Goal: Task Accomplishment & Management: Manage account settings

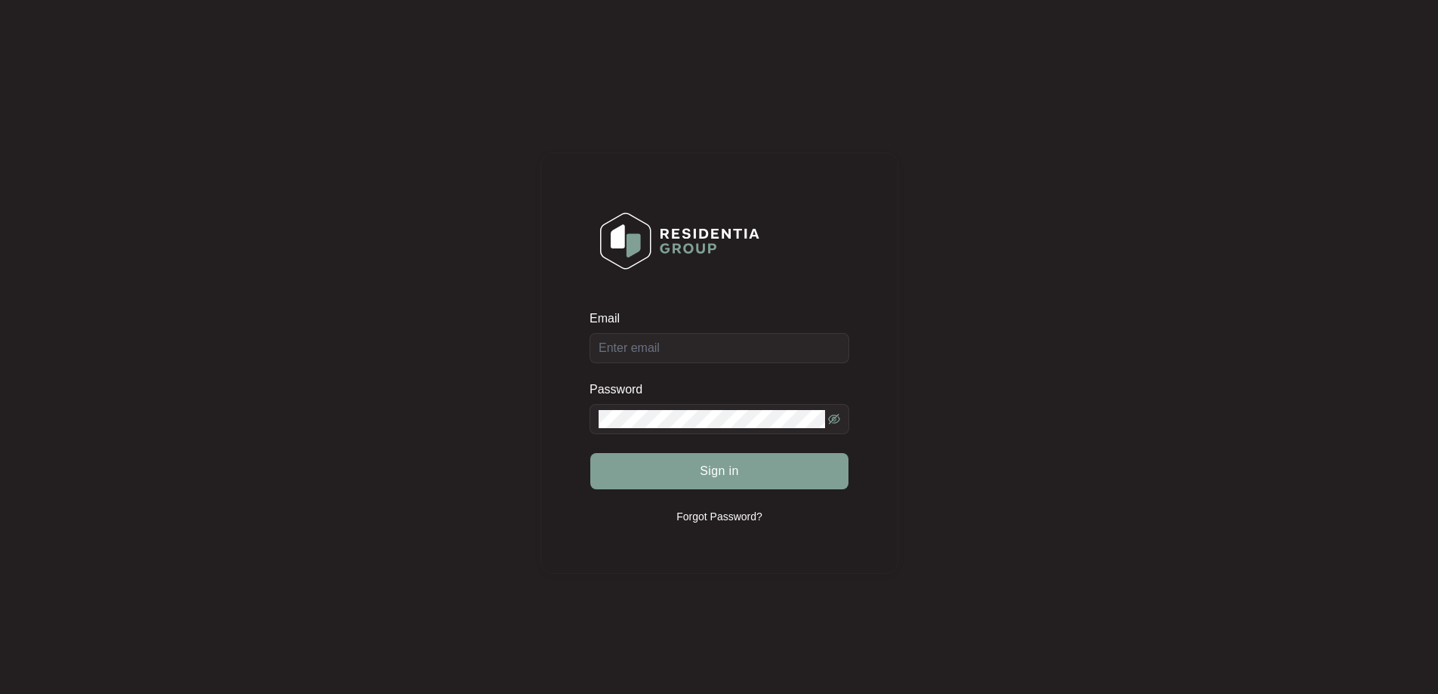
drag, startPoint x: 727, startPoint y: 330, endPoint x: 726, endPoint y: 340, distance: 9.8
click at [727, 330] on div "Email" at bounding box center [719, 336] width 260 height 53
click at [726, 346] on div "Email" at bounding box center [719, 336] width 260 height 53
click at [704, 354] on input "Email" at bounding box center [719, 348] width 260 height 30
type input "[EMAIL_ADDRESS][DOMAIN_NAME]"
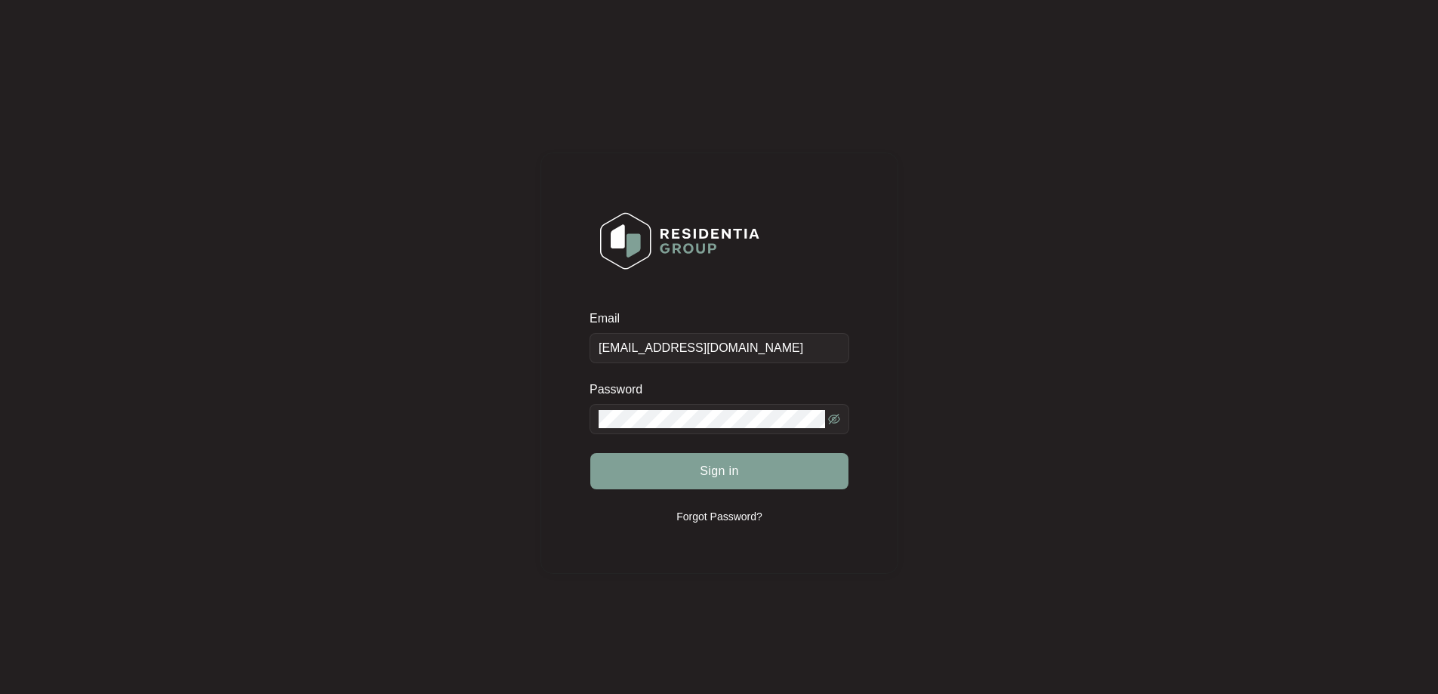
click at [642, 429] on span at bounding box center [719, 419] width 260 height 30
click at [716, 481] on button "Sign in" at bounding box center [719, 471] width 258 height 36
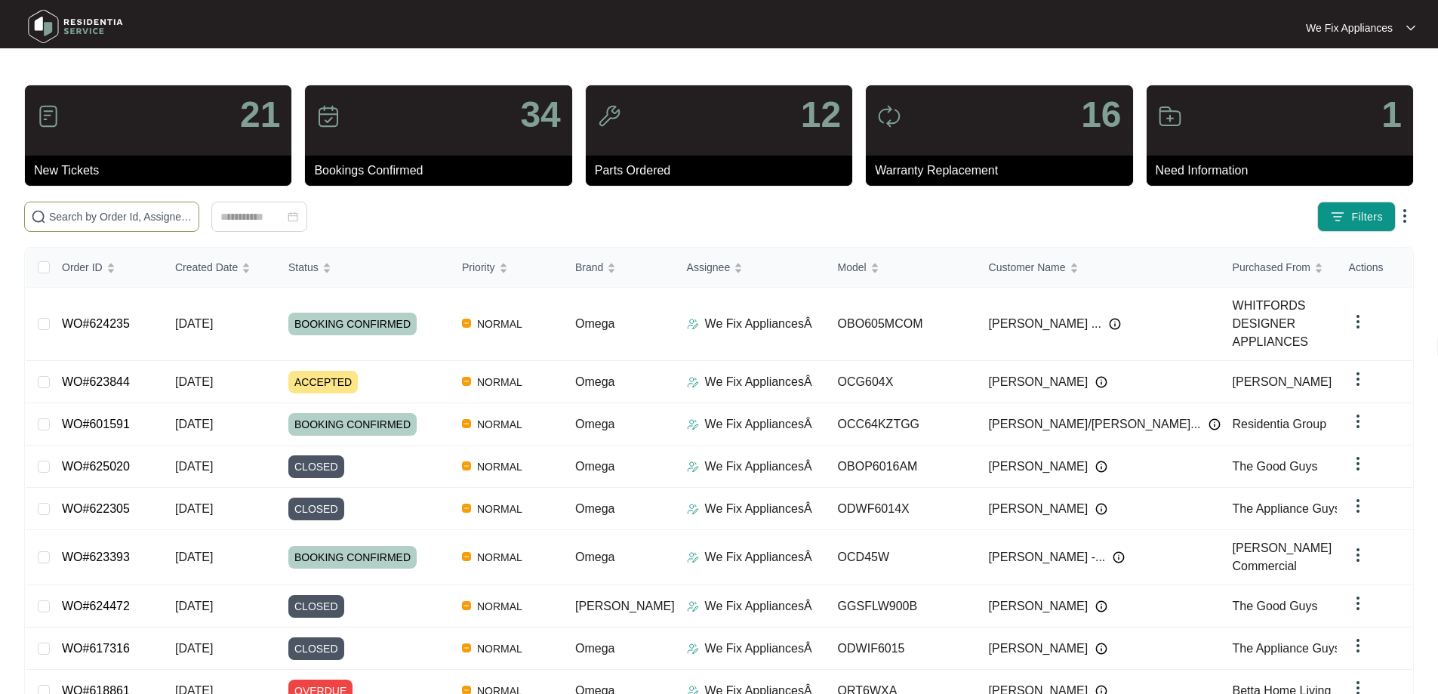
paste input "624095"
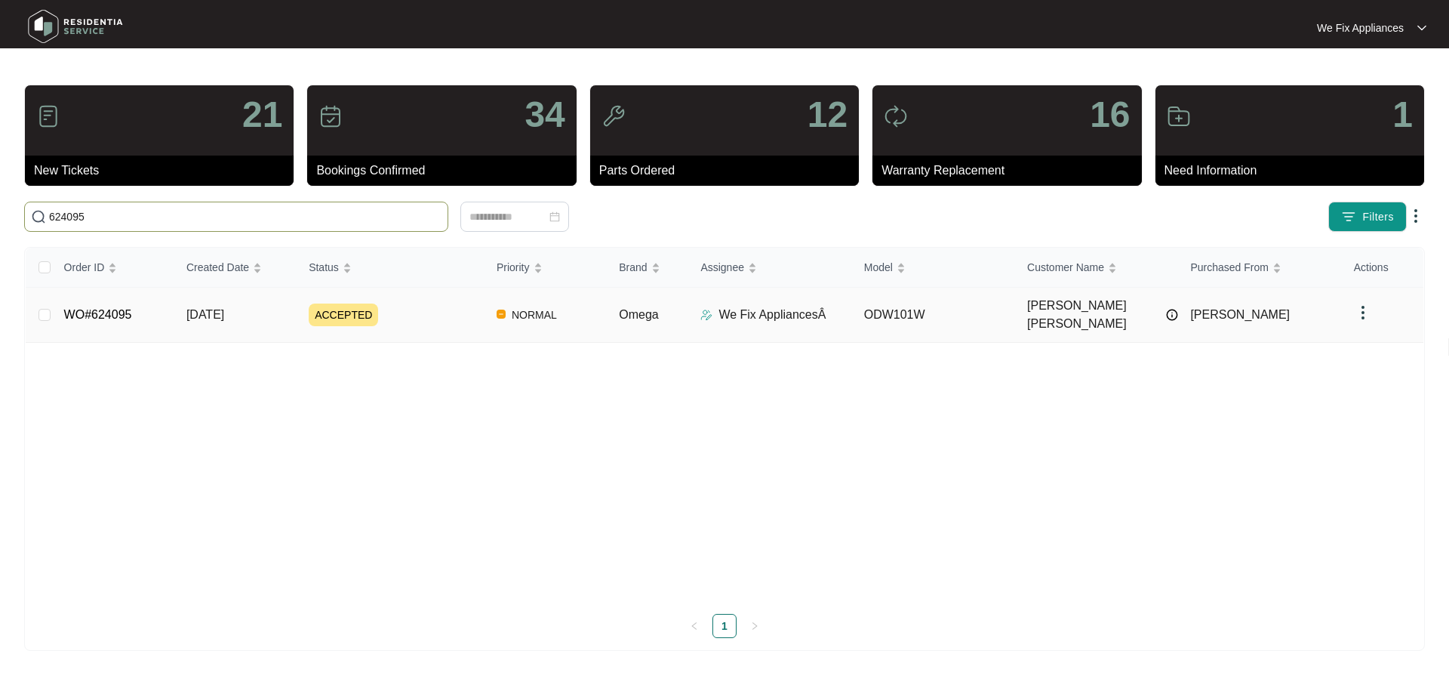
type input "624095"
click at [97, 308] on link "WO#624095" at bounding box center [98, 314] width 68 height 13
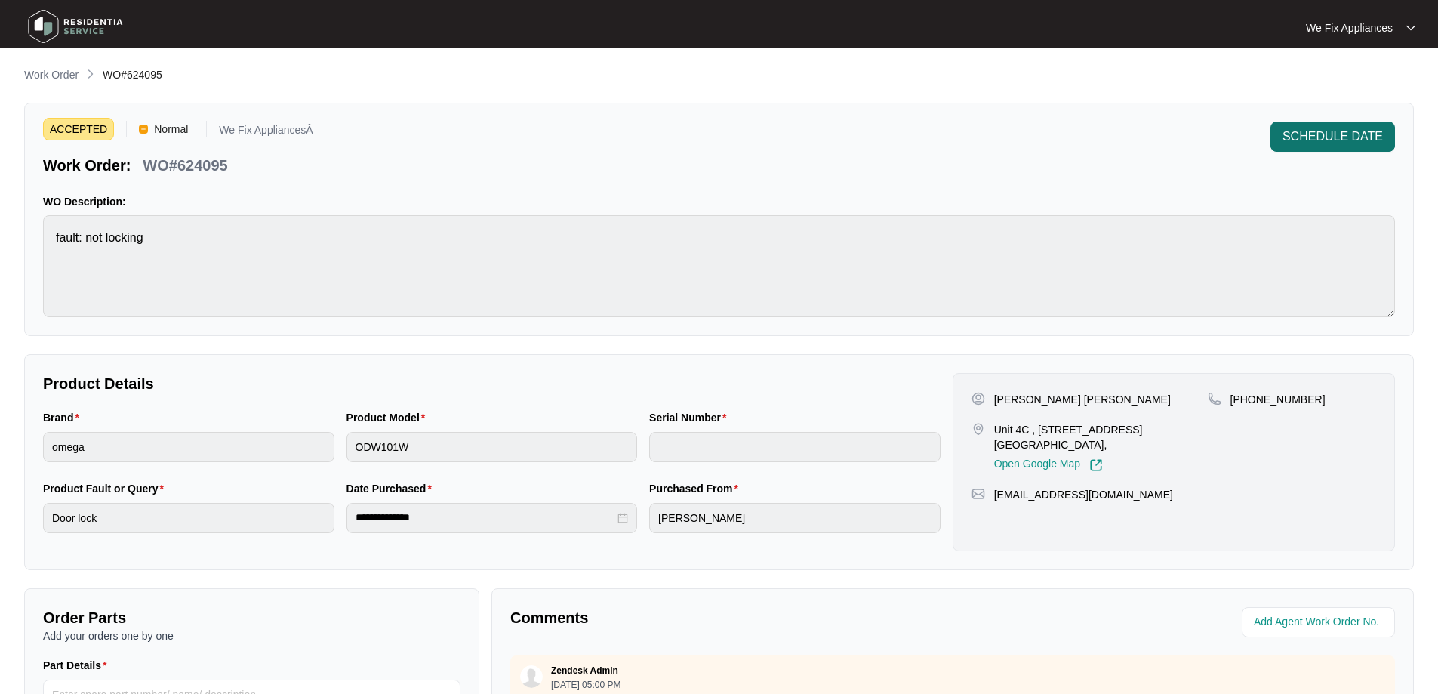
click at [1364, 128] on span "SCHEDULE DATE" at bounding box center [1332, 137] width 100 height 18
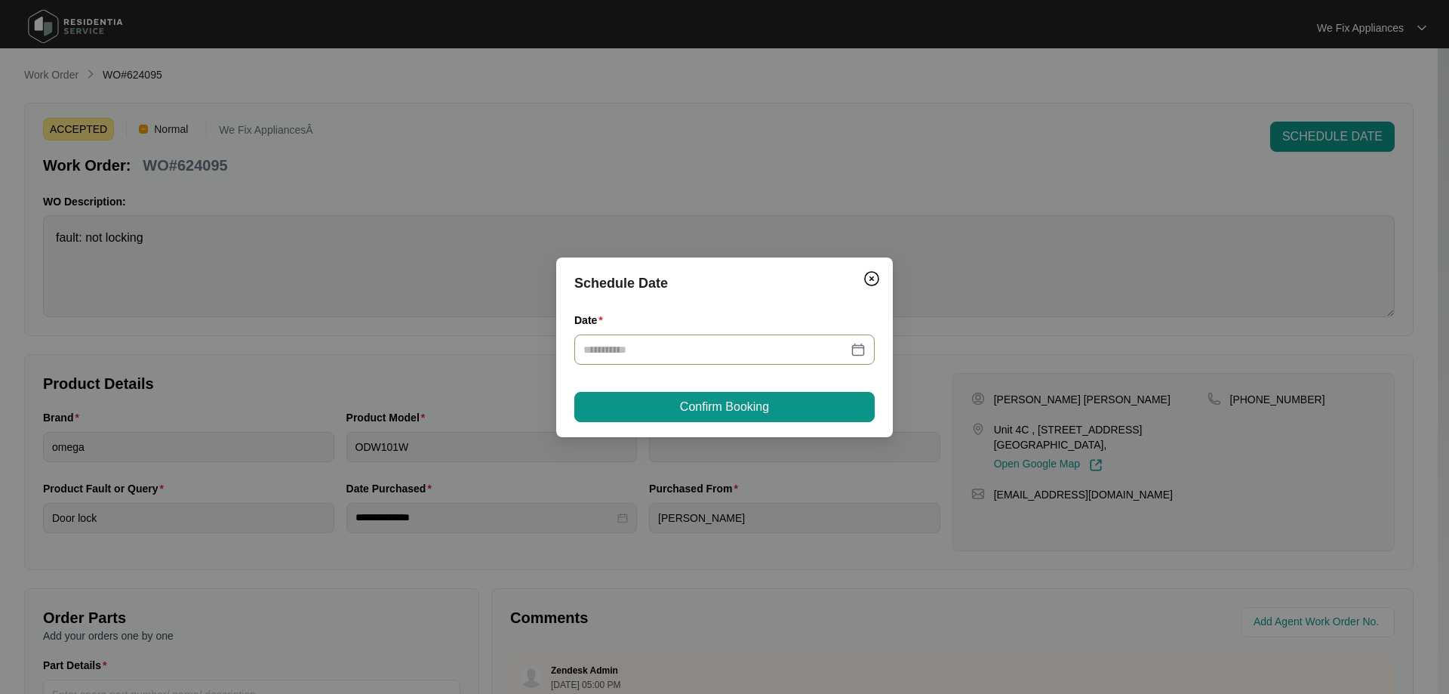
click at [795, 358] on div at bounding box center [724, 349] width 300 height 30
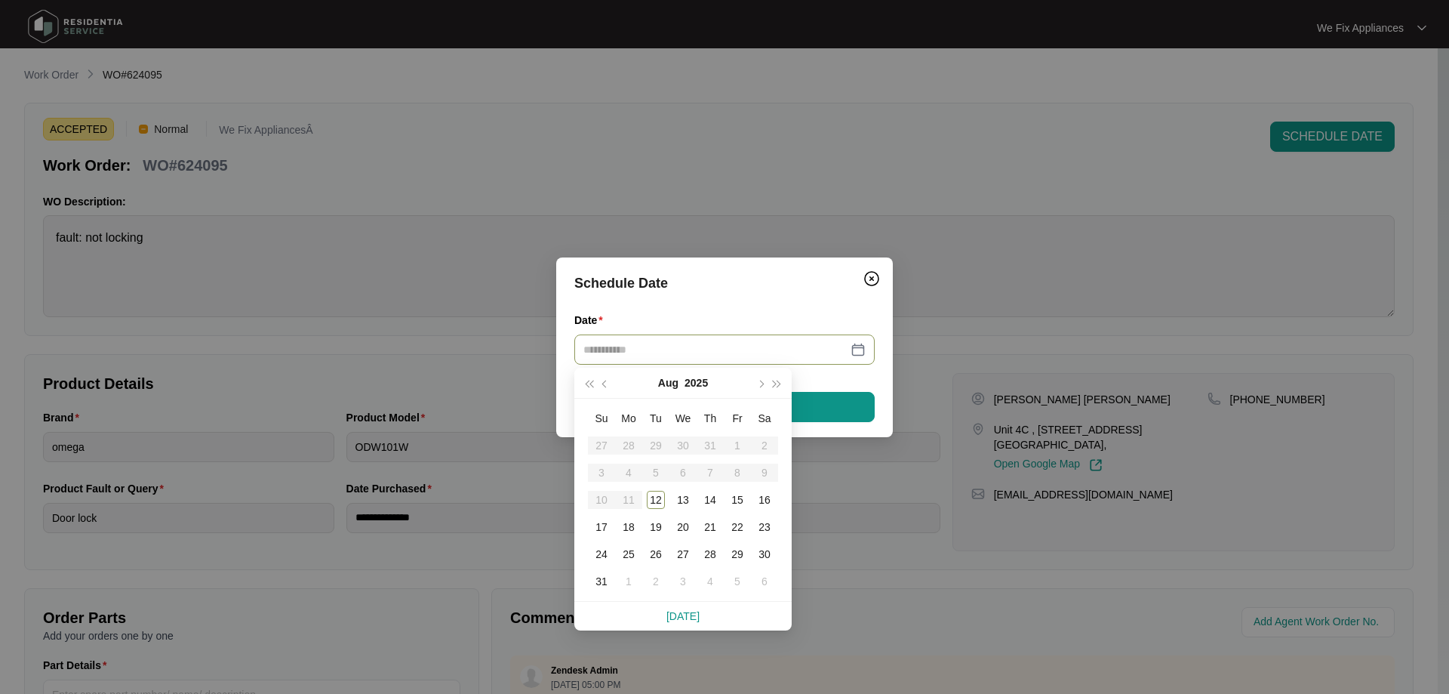
click at [811, 346] on input "Date" at bounding box center [715, 349] width 264 height 17
type input "**********"
click at [708, 497] on div "14" at bounding box center [710, 500] width 18 height 18
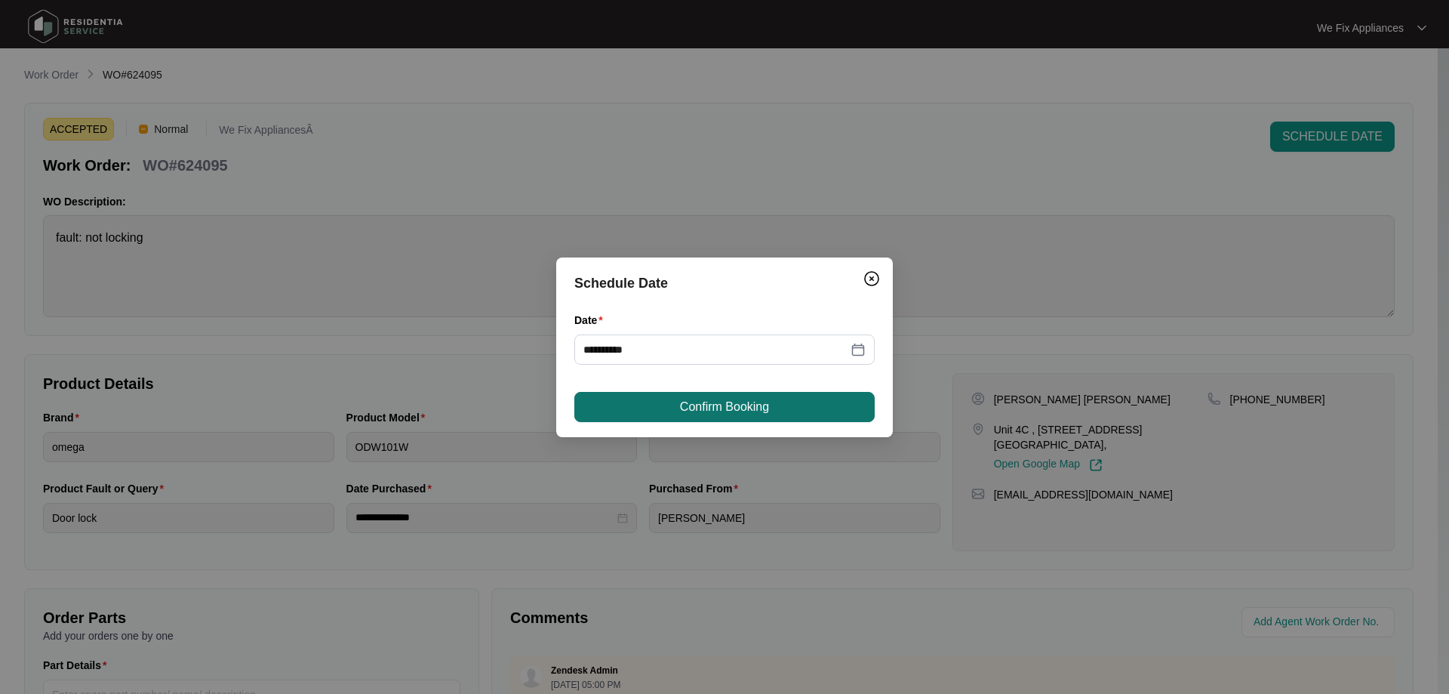
click at [749, 408] on span "Confirm Booking" at bounding box center [724, 407] width 89 height 18
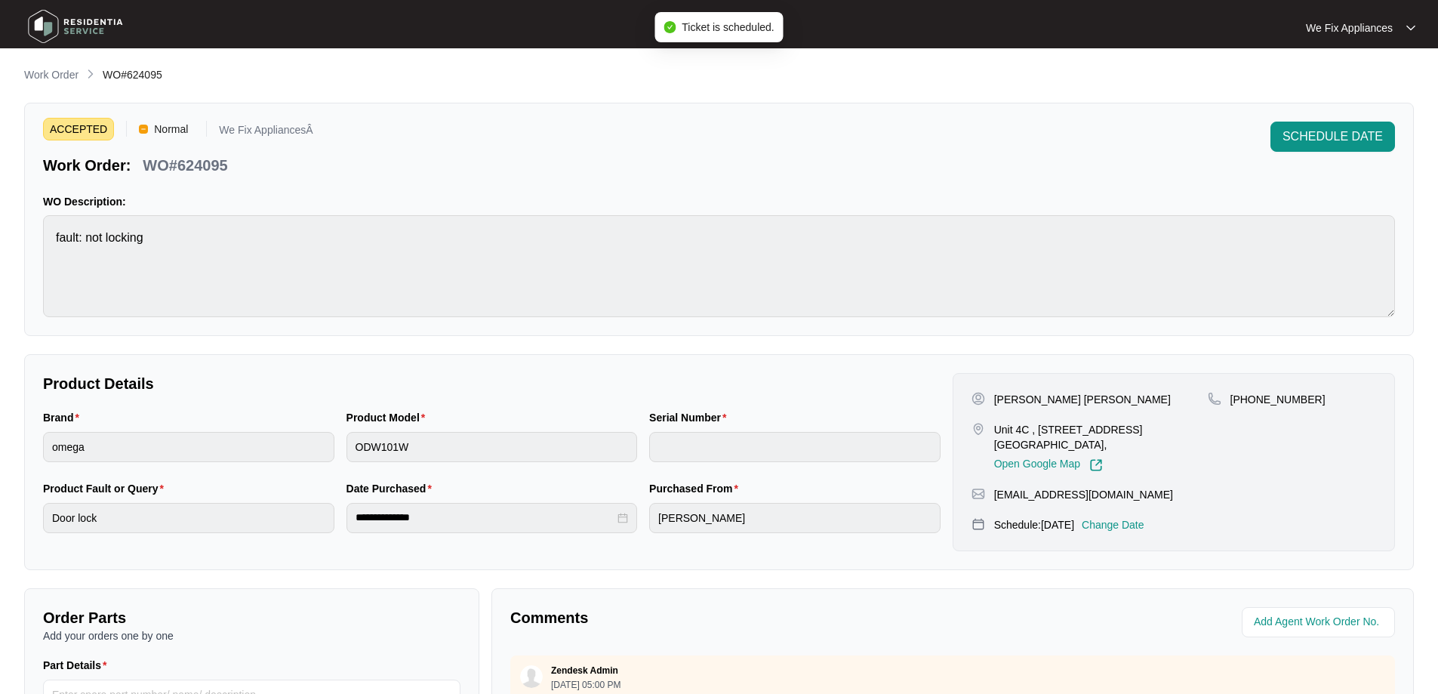
click at [105, 19] on img at bounding box center [76, 26] width 106 height 45
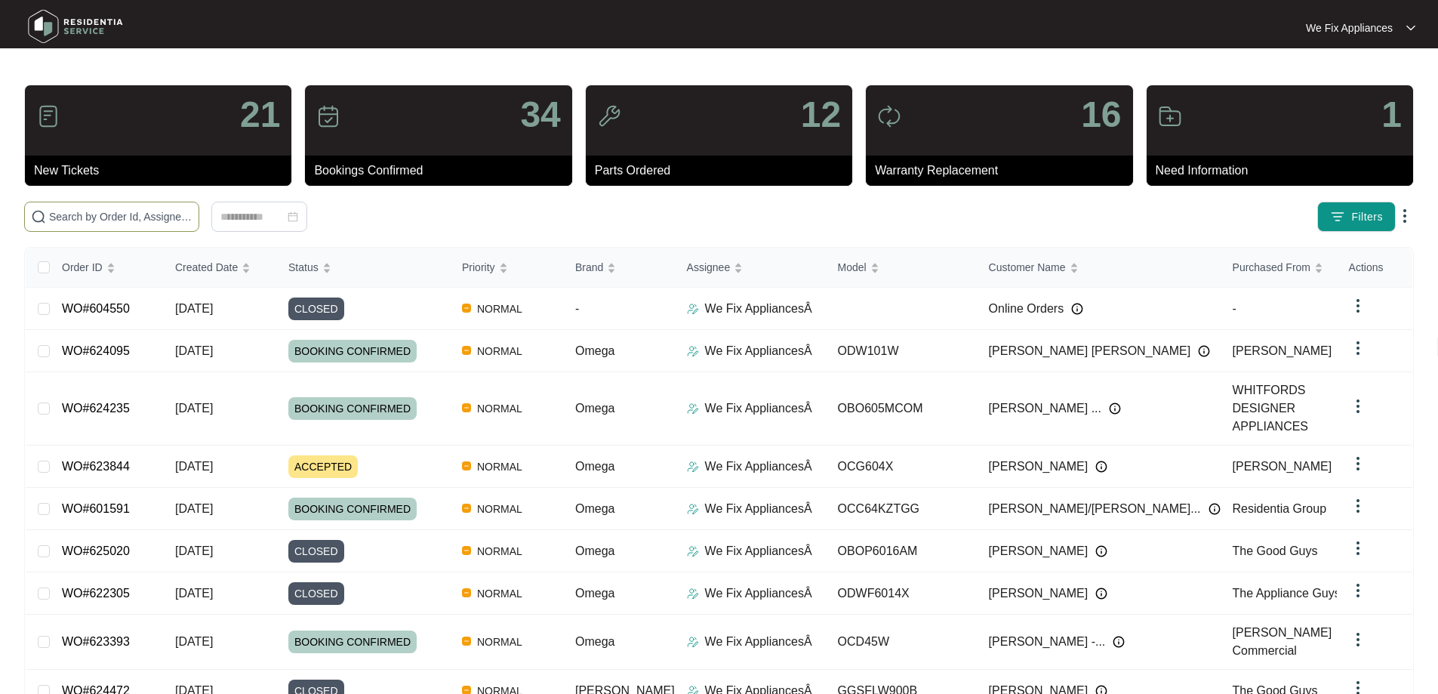
paste input "623289"
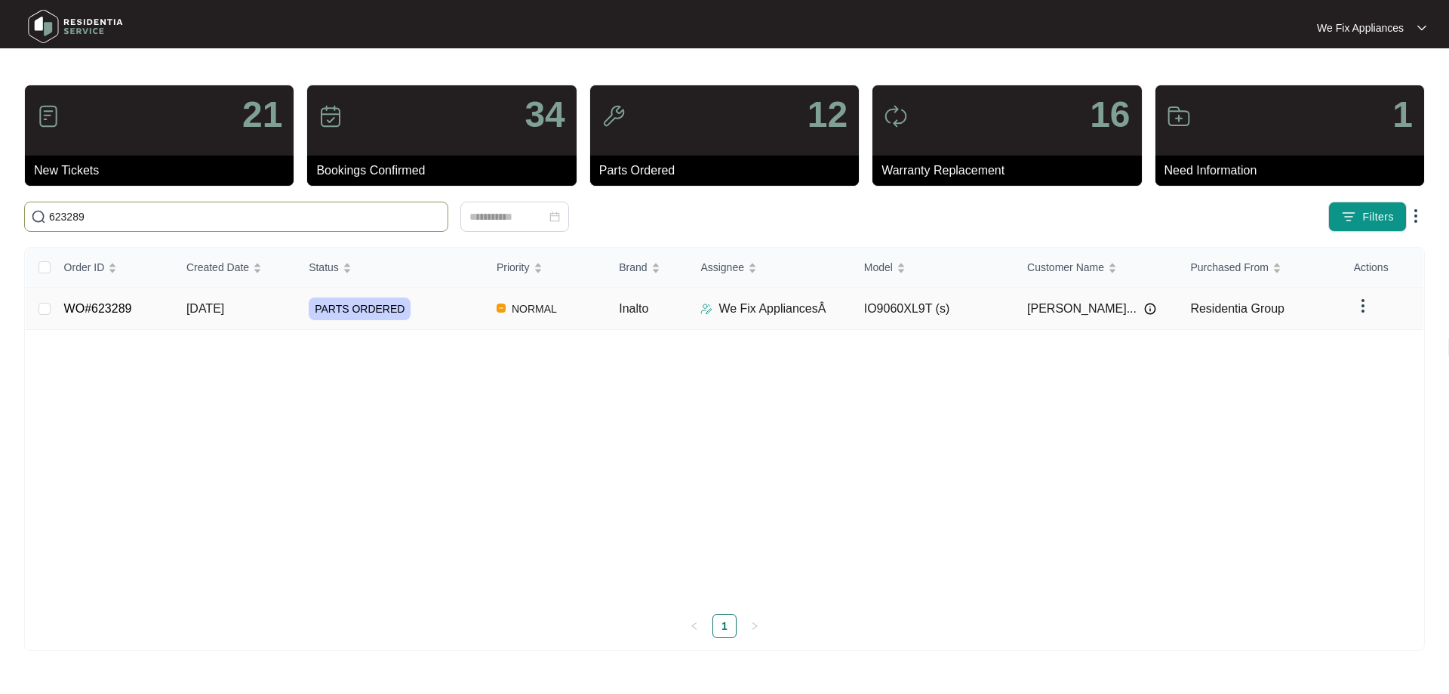
type input "623289"
click at [98, 306] on link "WO#623289" at bounding box center [98, 308] width 68 height 13
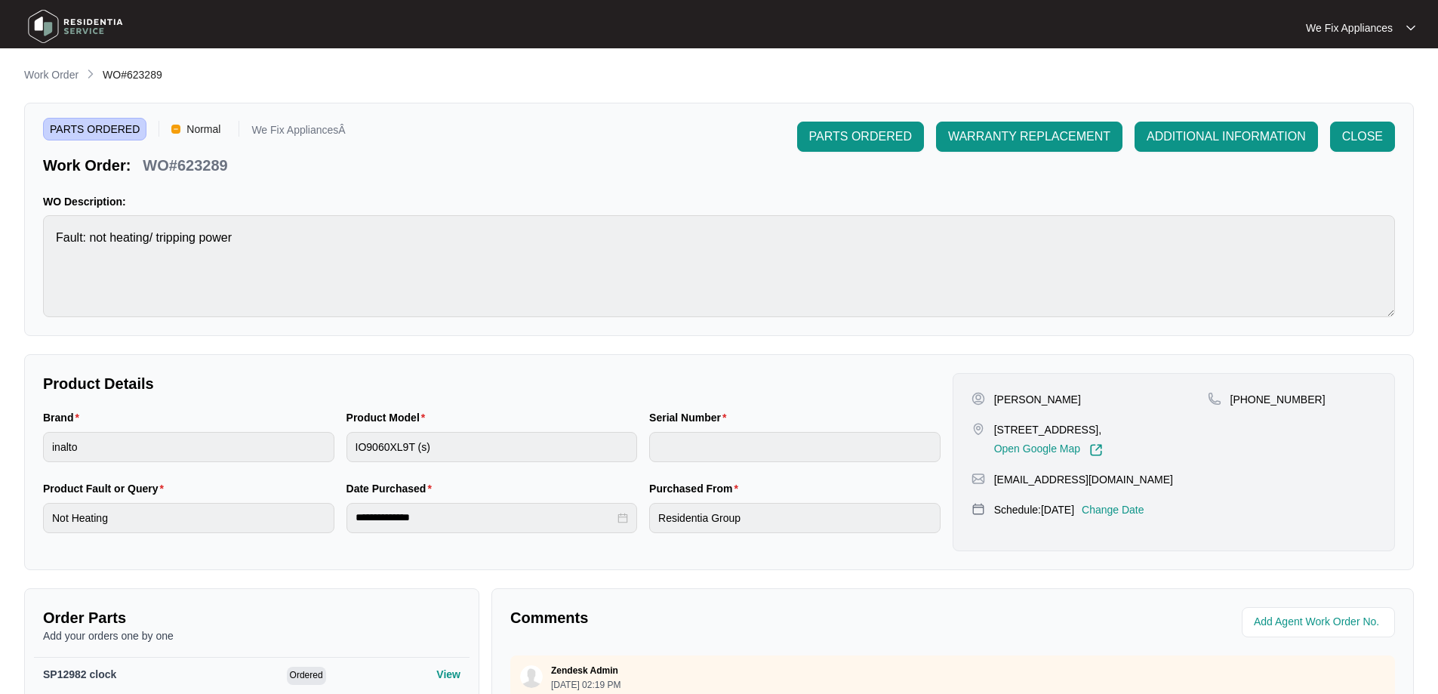
click at [1119, 509] on p "Change Date" at bounding box center [1112, 509] width 63 height 15
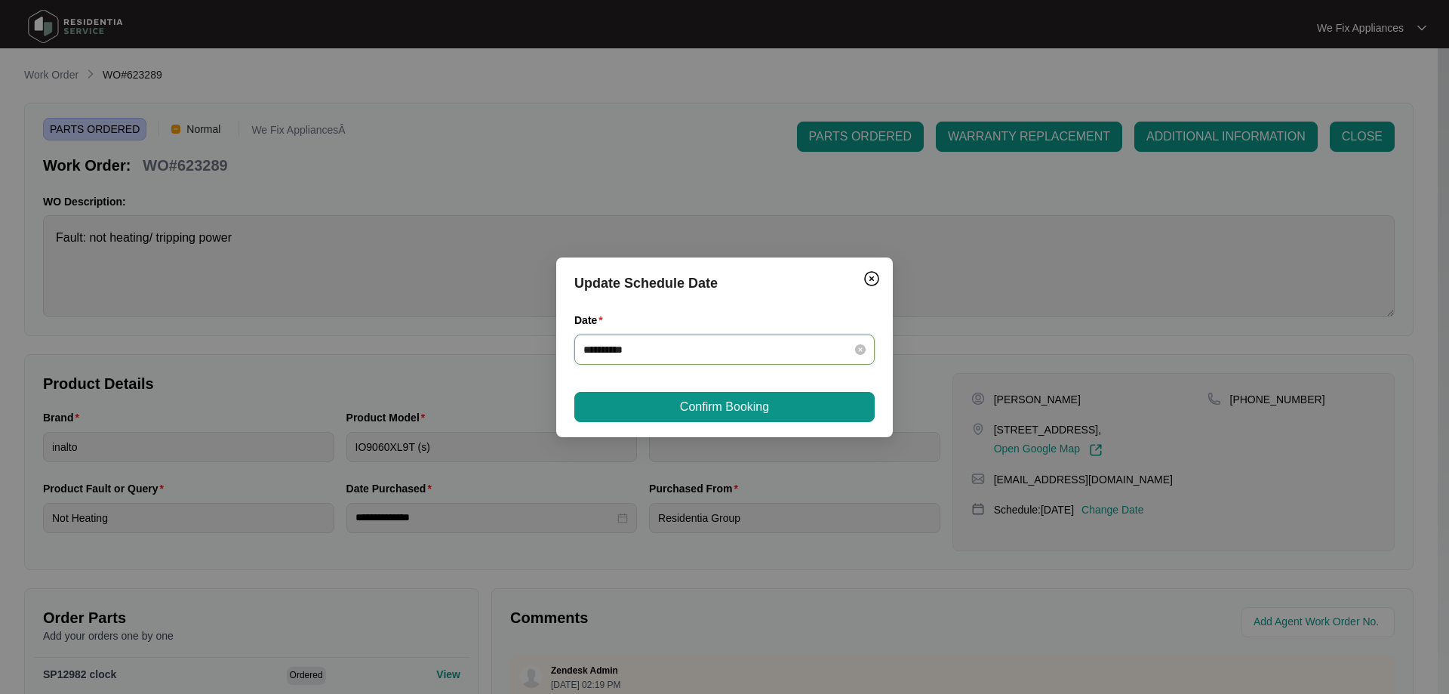
click at [674, 346] on input "**********" at bounding box center [715, 349] width 264 height 17
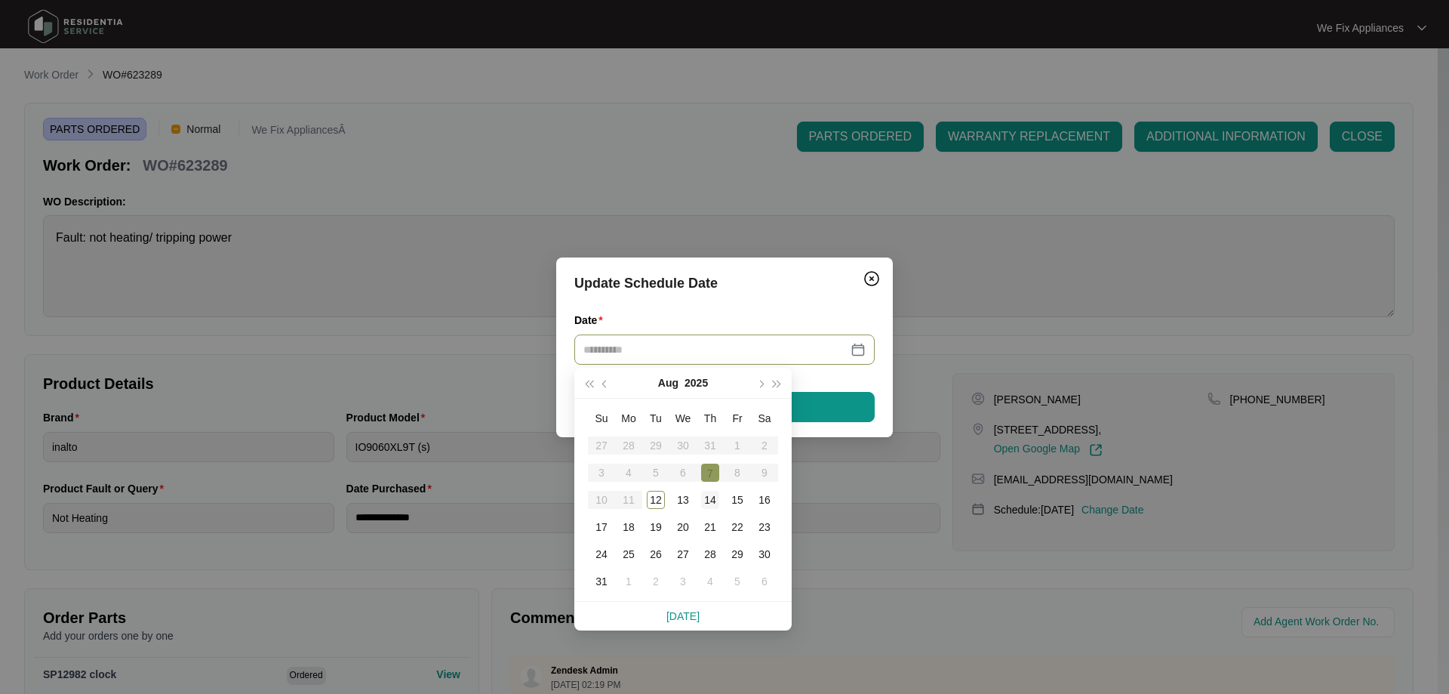
click at [711, 491] on div "14" at bounding box center [710, 500] width 18 height 18
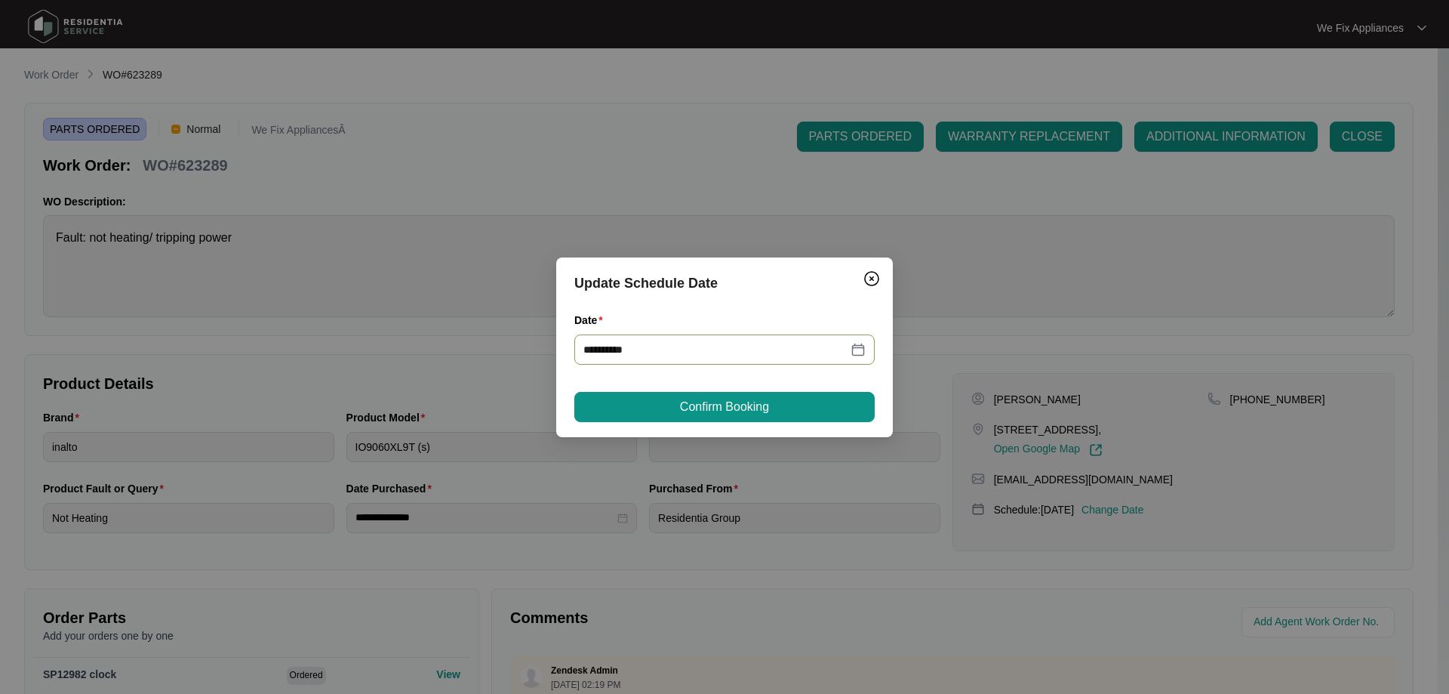
type input "**********"
click at [665, 390] on div "**********" at bounding box center [724, 347] width 337 height 180
click at [663, 405] on button "Confirm Booking" at bounding box center [724, 407] width 300 height 30
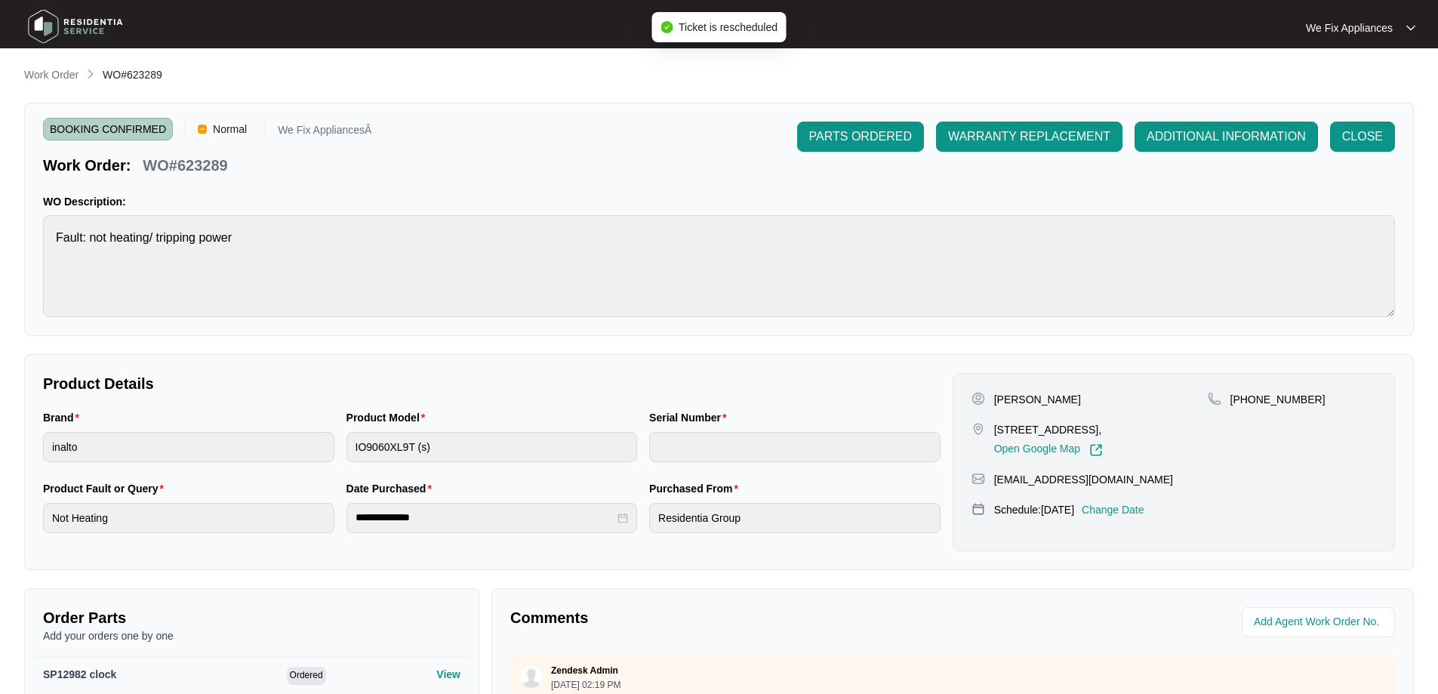
click at [57, 26] on img at bounding box center [76, 26] width 106 height 45
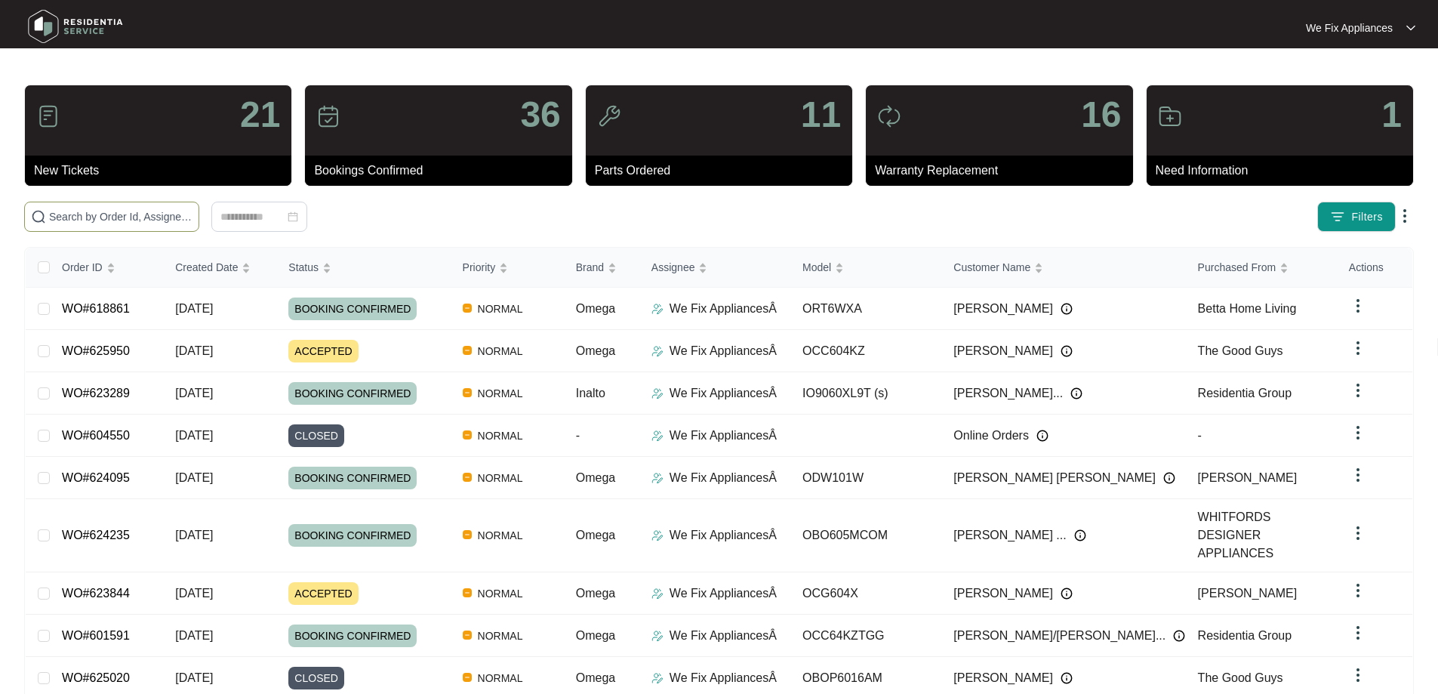
paste input "625950"
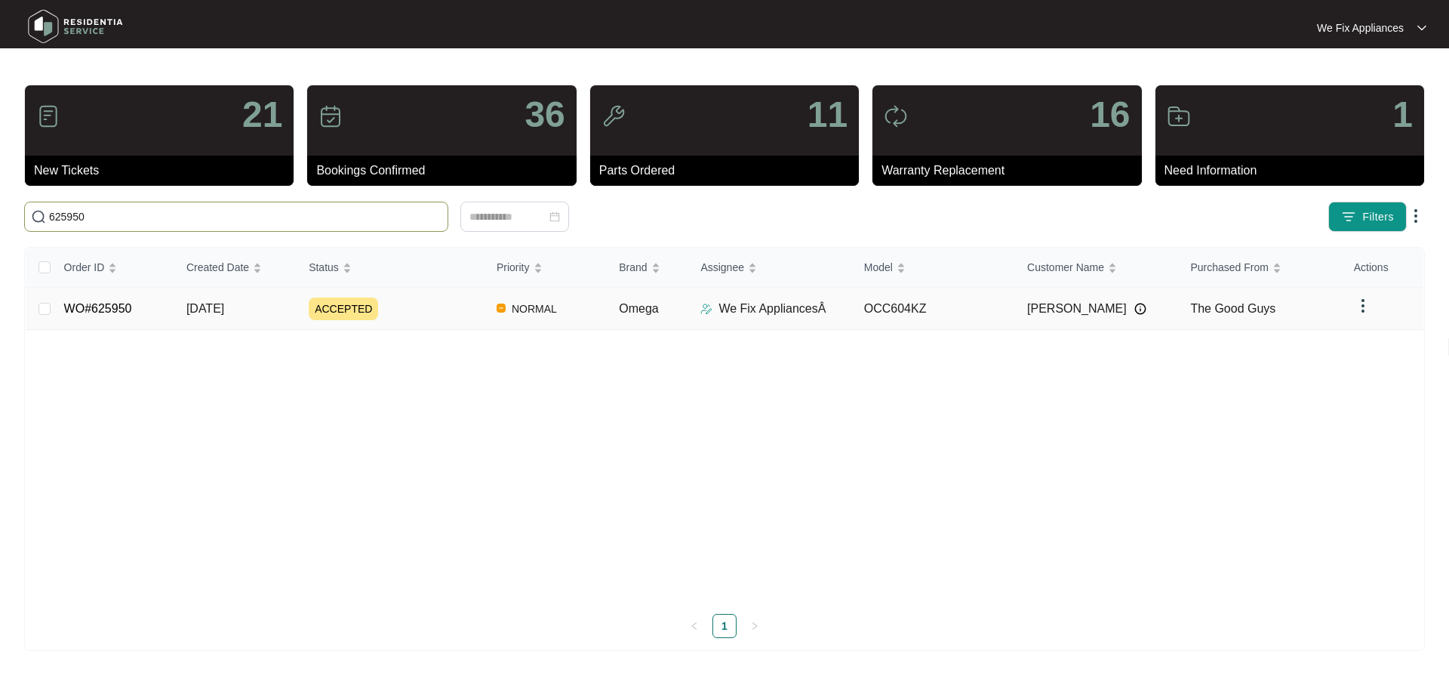
type input "625950"
click at [118, 302] on link "WO#625950" at bounding box center [98, 308] width 68 height 13
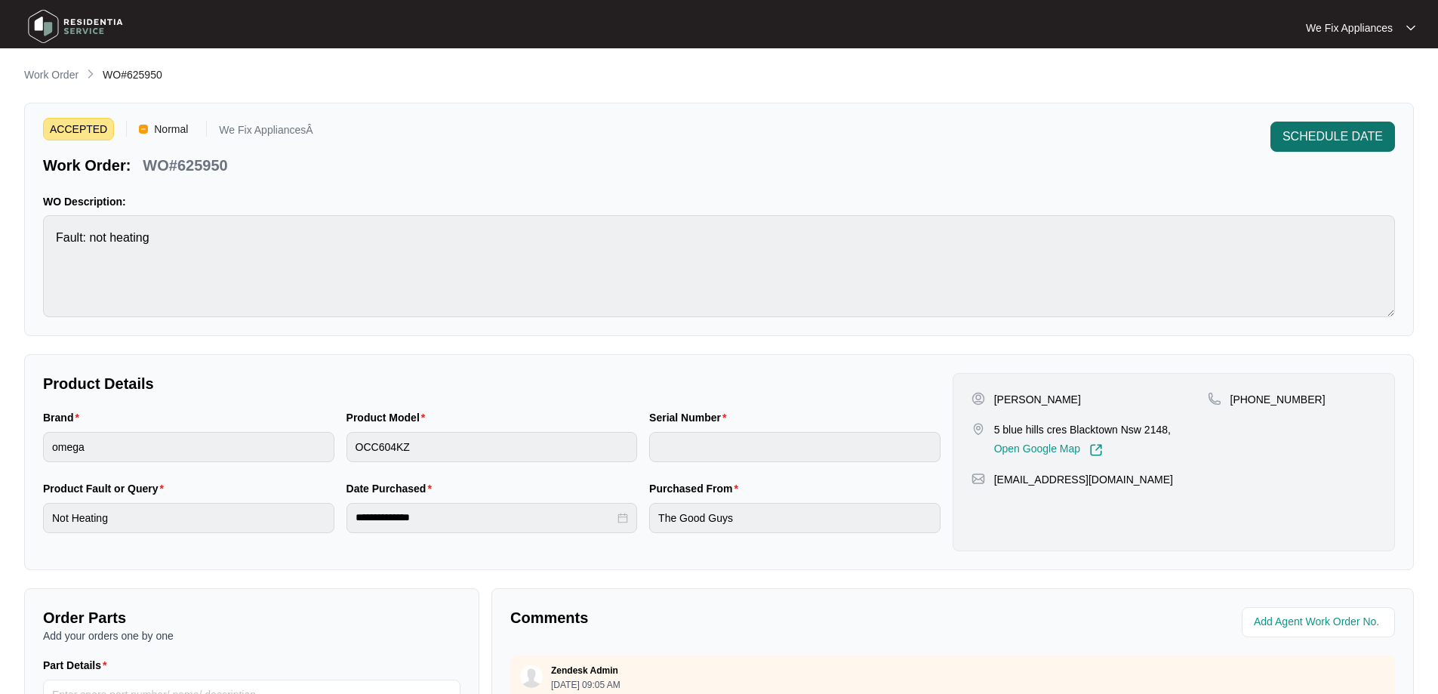
click at [1369, 133] on span "SCHEDULE DATE" at bounding box center [1332, 137] width 100 height 18
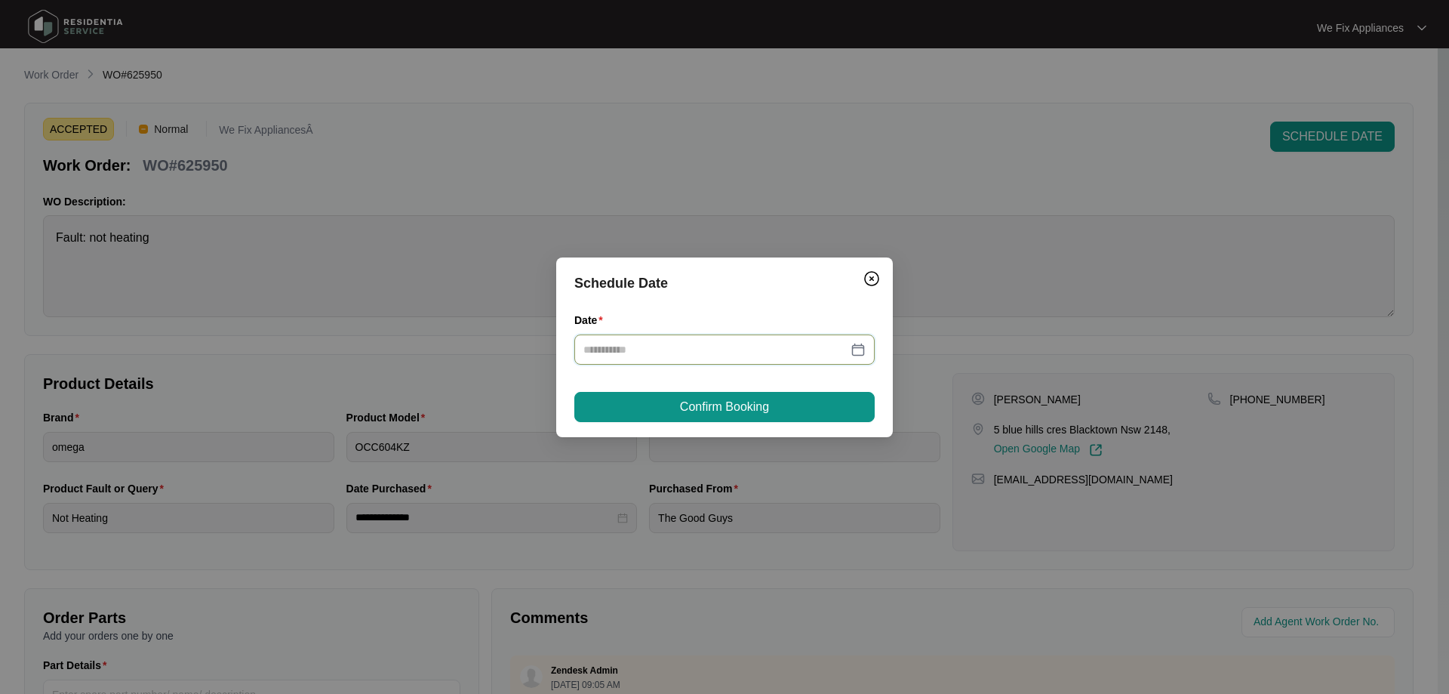
click at [779, 351] on input "Date" at bounding box center [715, 349] width 264 height 17
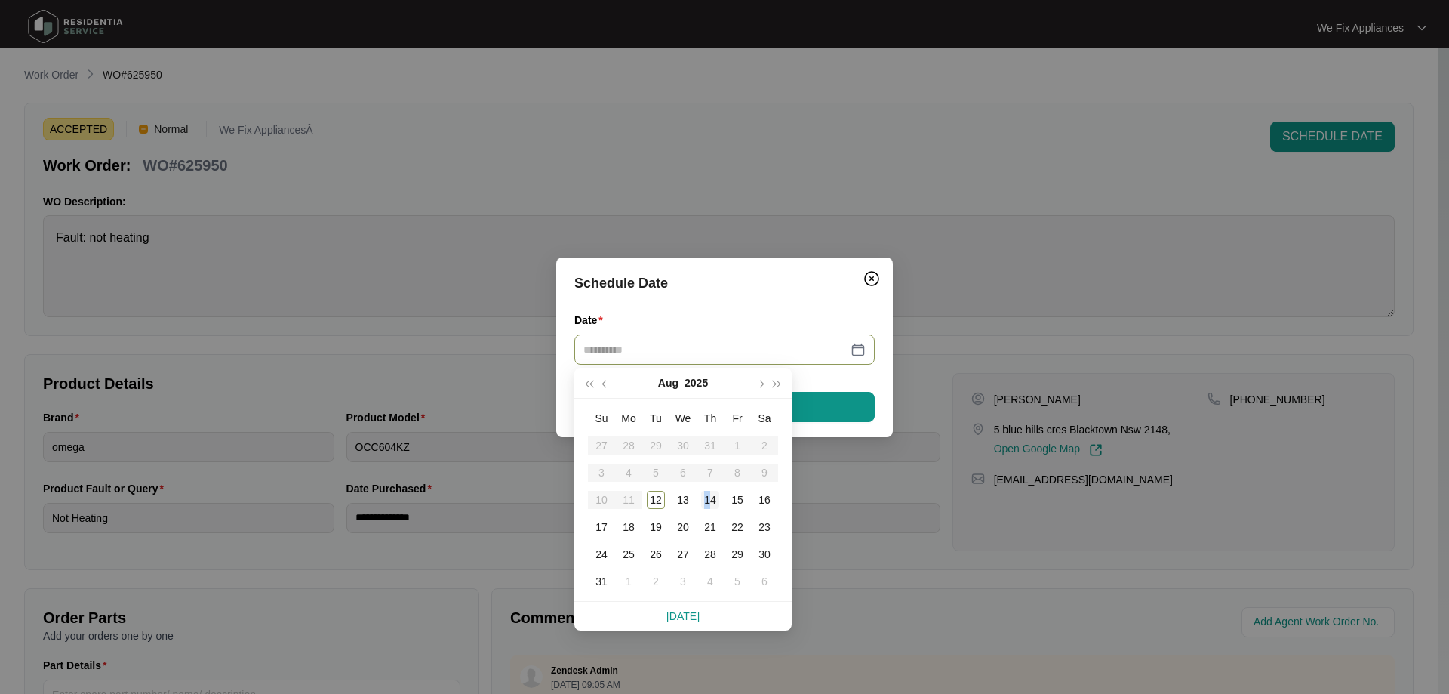
click at [706, 500] on div "14" at bounding box center [710, 500] width 18 height 18
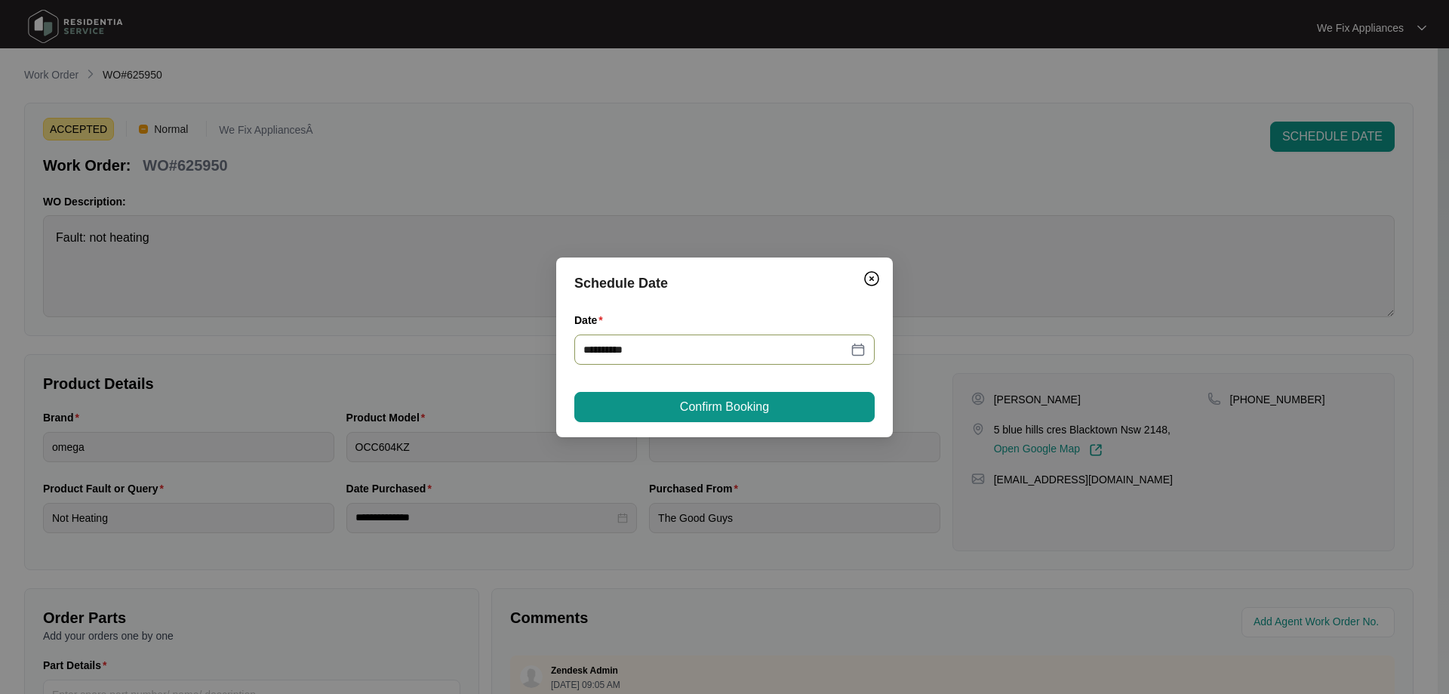
type input "**********"
click at [720, 414] on span "Confirm Booking" at bounding box center [724, 407] width 89 height 18
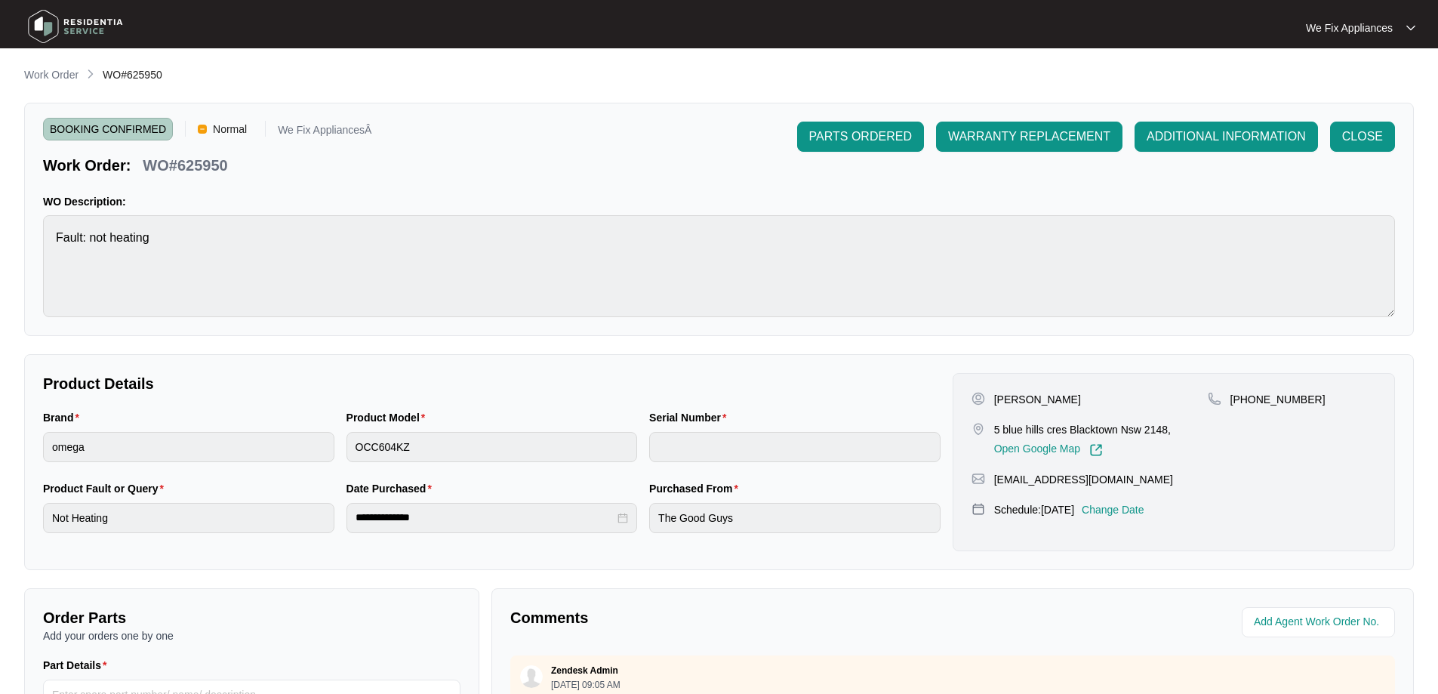
scroll to position [308, 0]
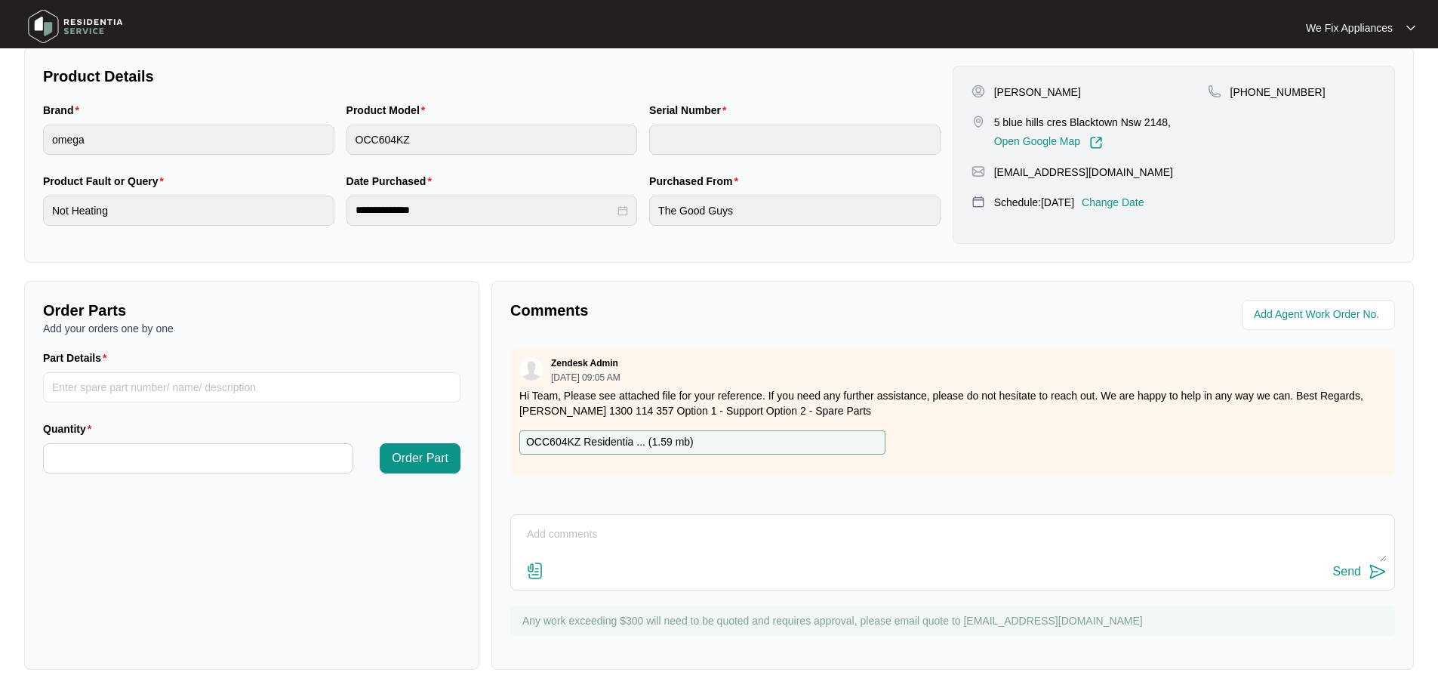
click at [737, 544] on textarea at bounding box center [952, 541] width 868 height 39
type textarea "Hi team just fyi - left tenant a message thank you."
click at [1339, 574] on div "Send" at bounding box center [1347, 572] width 28 height 14
click at [95, 29] on img at bounding box center [76, 26] width 106 height 45
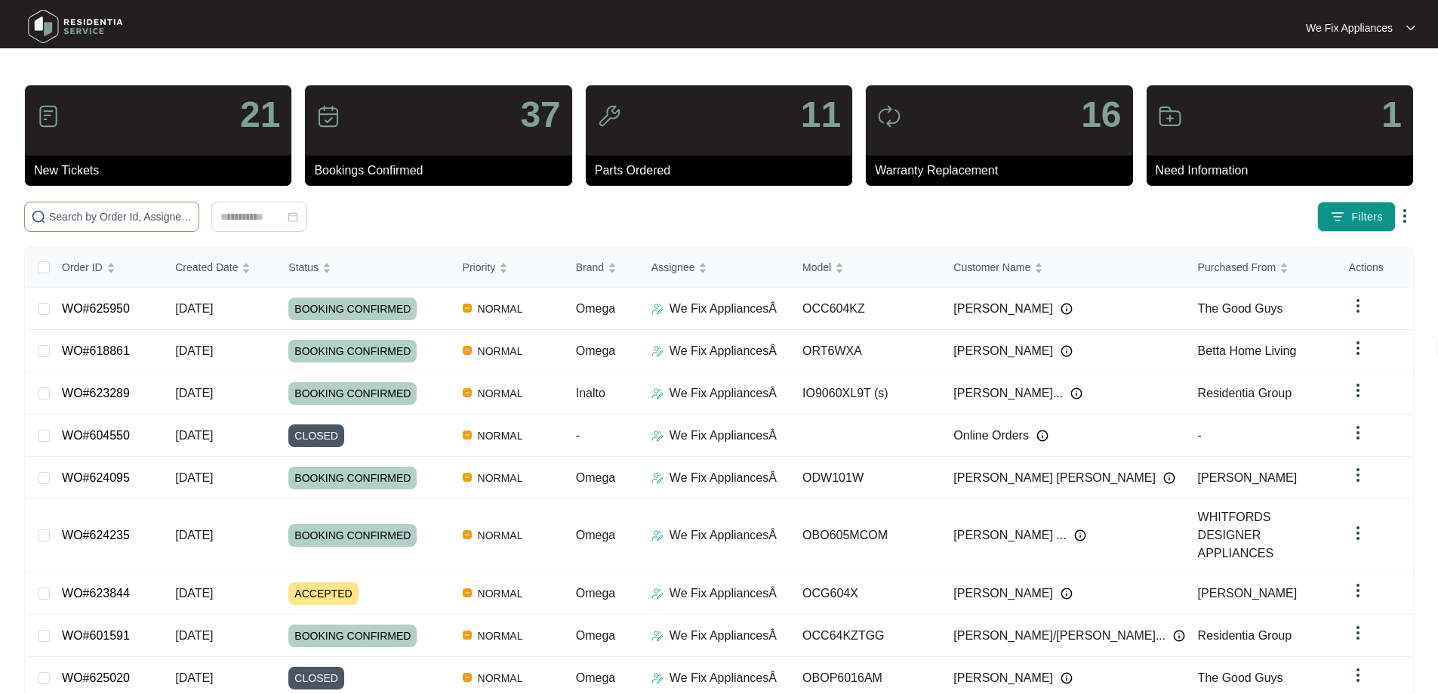
paste input "625950"
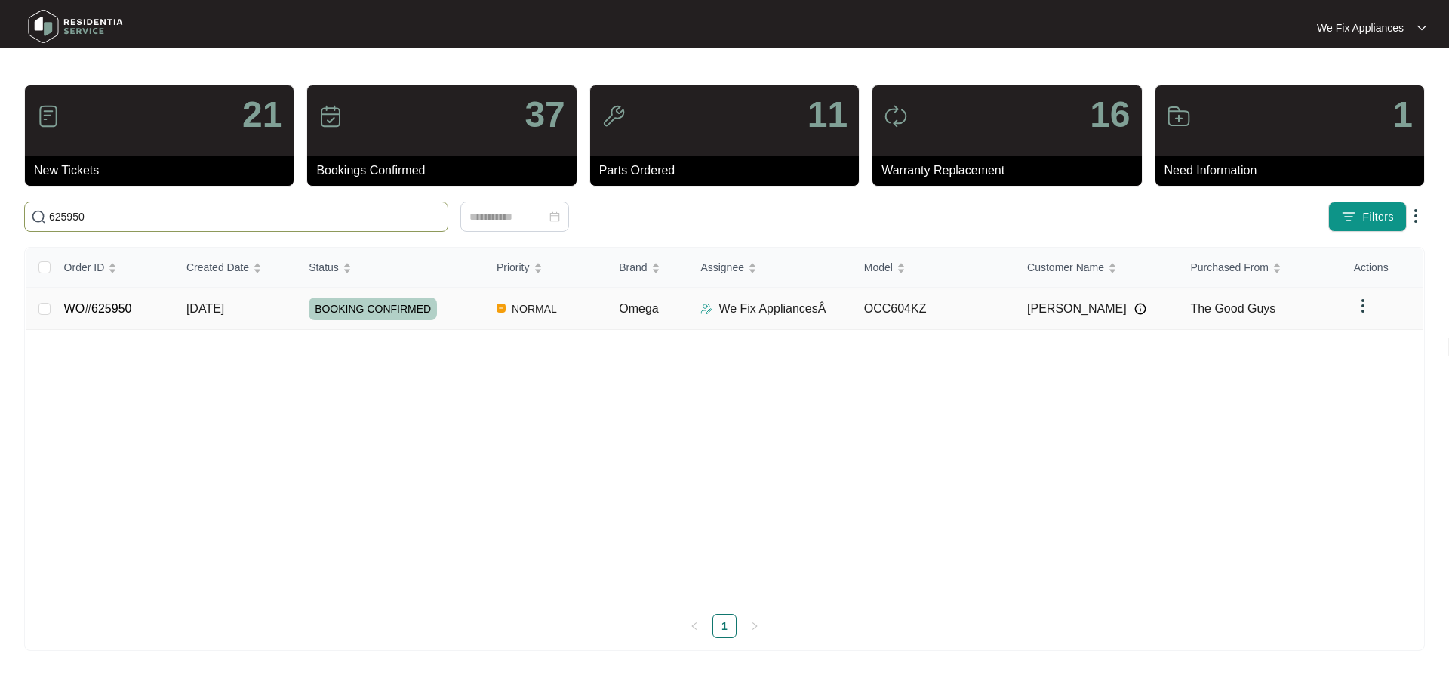
type input "625950"
click at [112, 303] on link "WO#625950" at bounding box center [98, 308] width 68 height 13
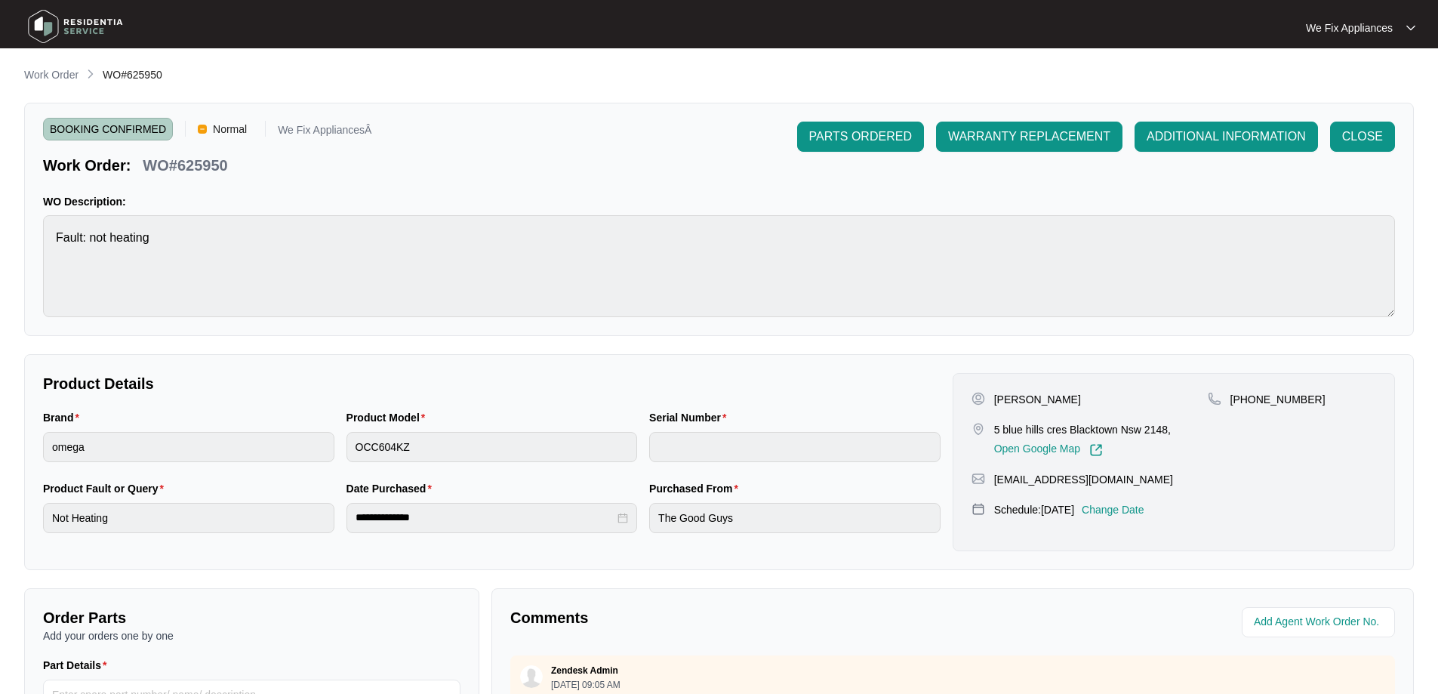
click at [1137, 505] on p "Change Date" at bounding box center [1112, 509] width 63 height 15
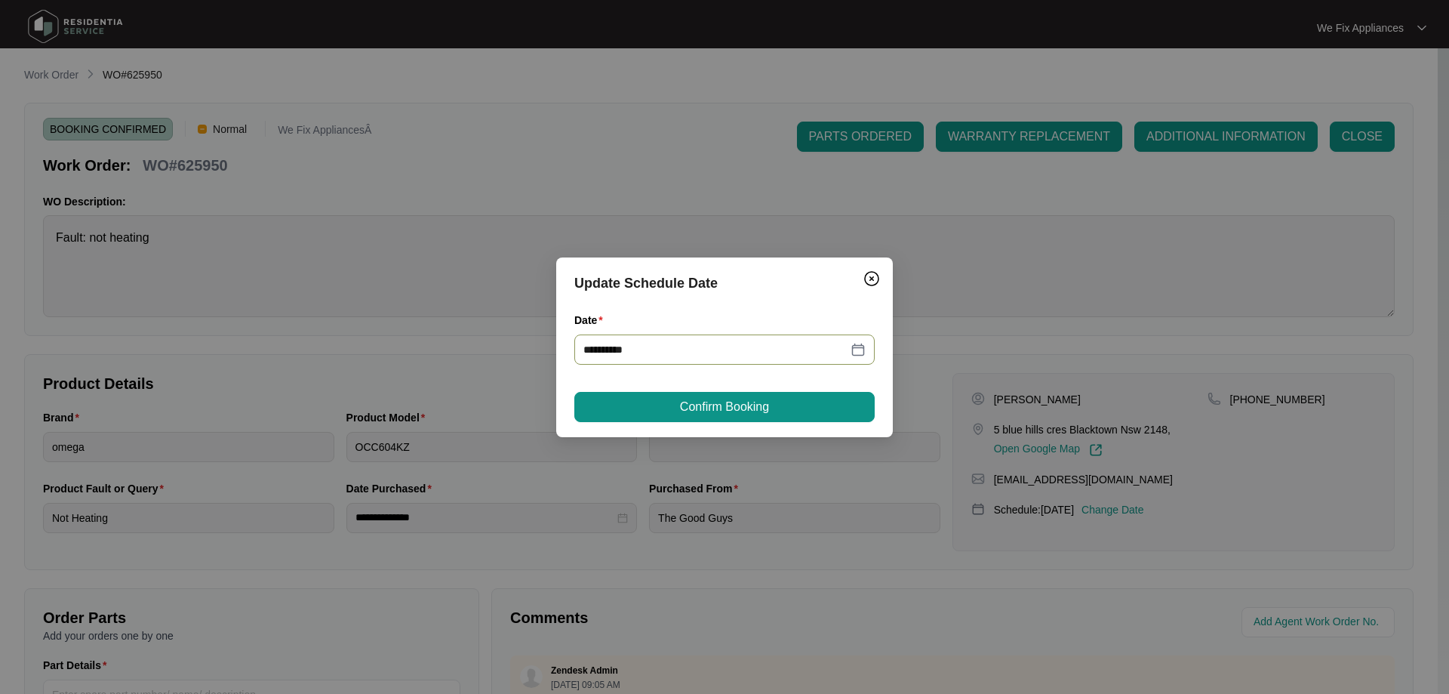
drag, startPoint x: 685, startPoint y: 348, endPoint x: 180, endPoint y: 306, distance: 506.6
click at [180, 306] on div "**********" at bounding box center [724, 347] width 1449 height 694
type input "**********"
click at [654, 405] on button "Confirm Booking" at bounding box center [724, 407] width 300 height 30
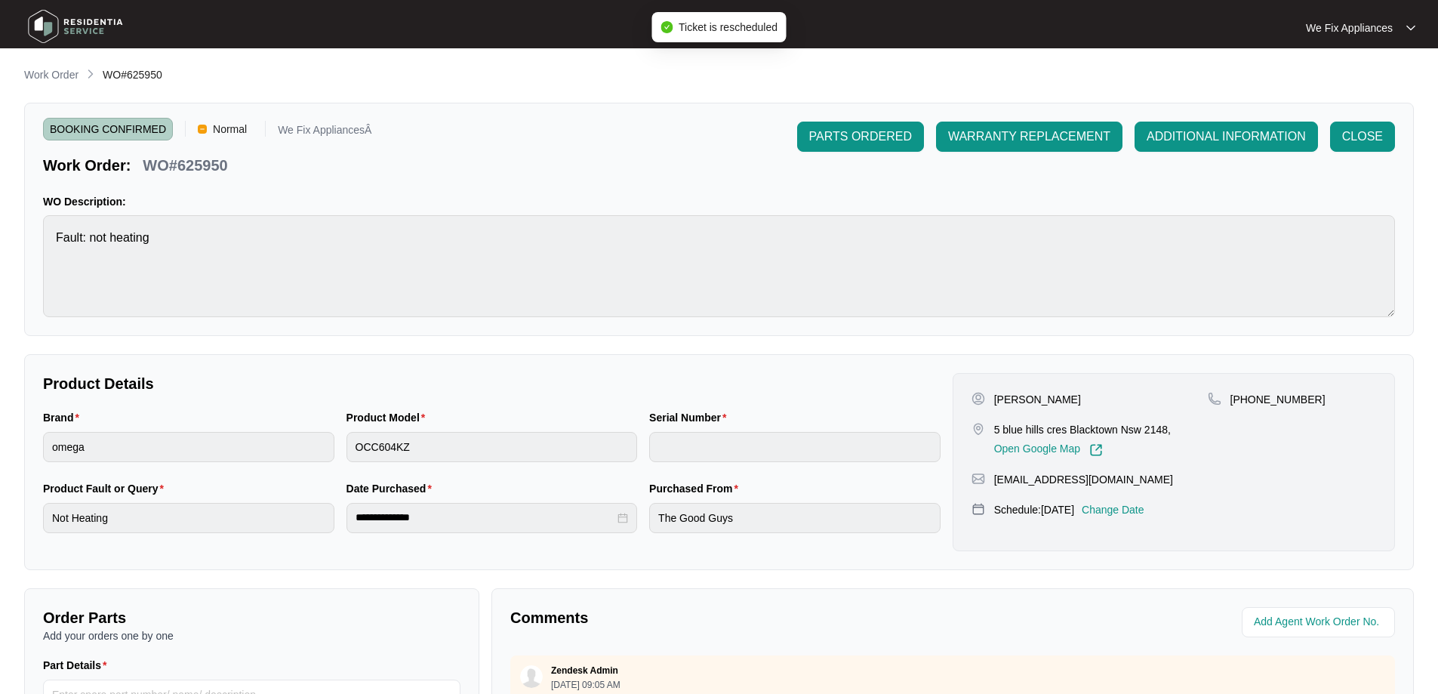
click at [1144, 514] on p "Change Date" at bounding box center [1112, 509] width 63 height 15
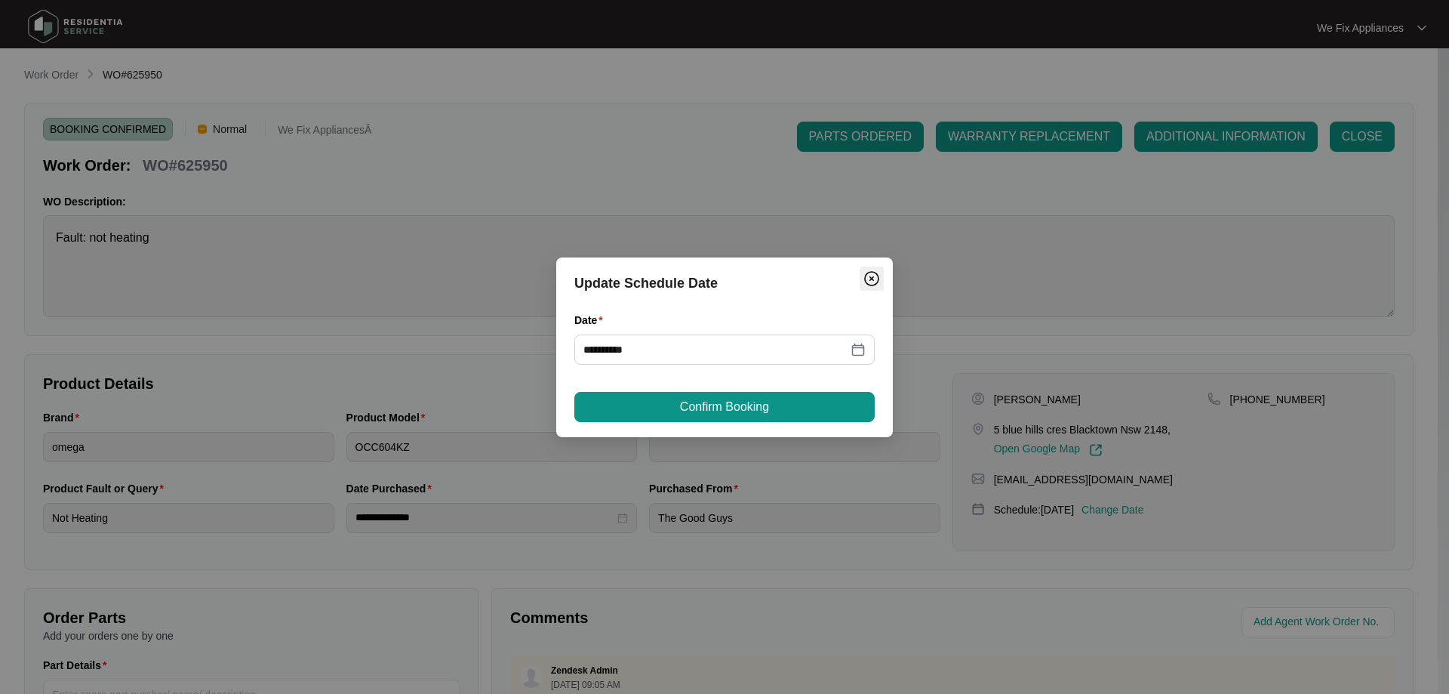
click at [863, 278] on img "Close" at bounding box center [872, 278] width 18 height 18
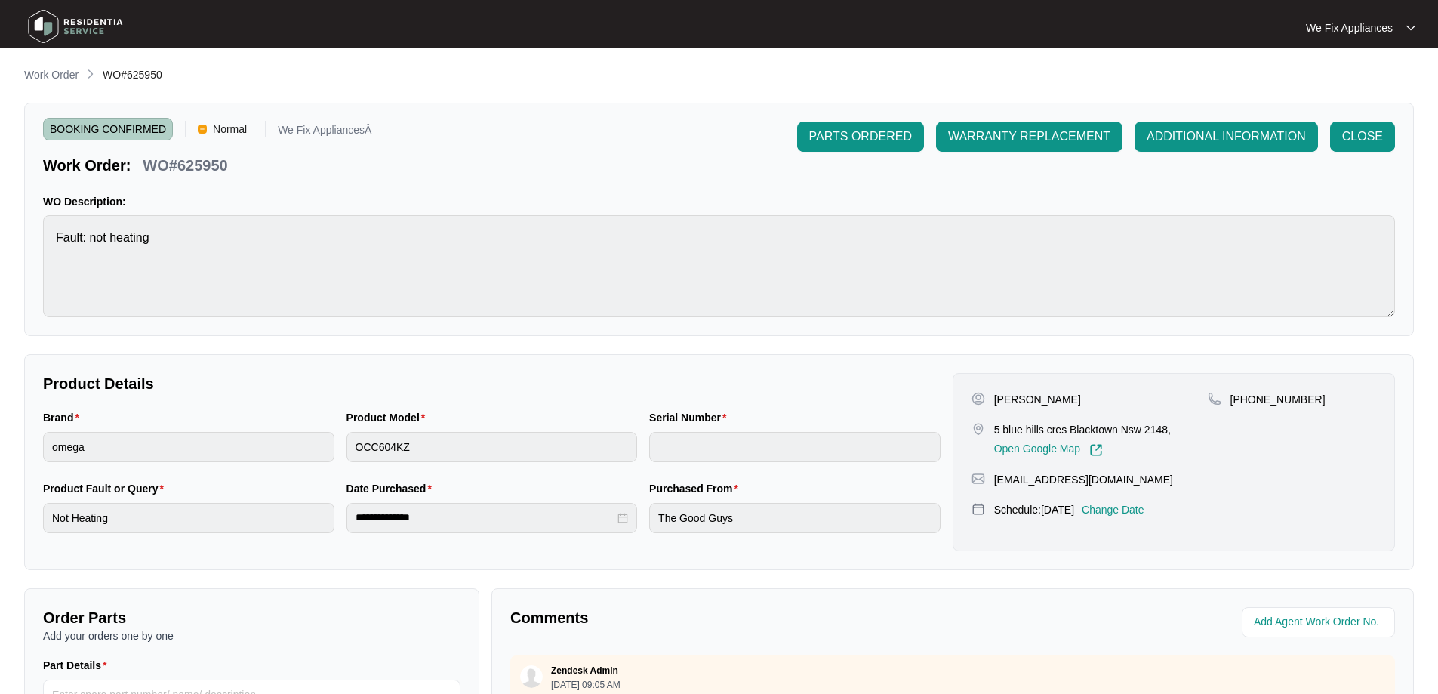
click at [1134, 509] on p "Change Date" at bounding box center [1112, 509] width 63 height 15
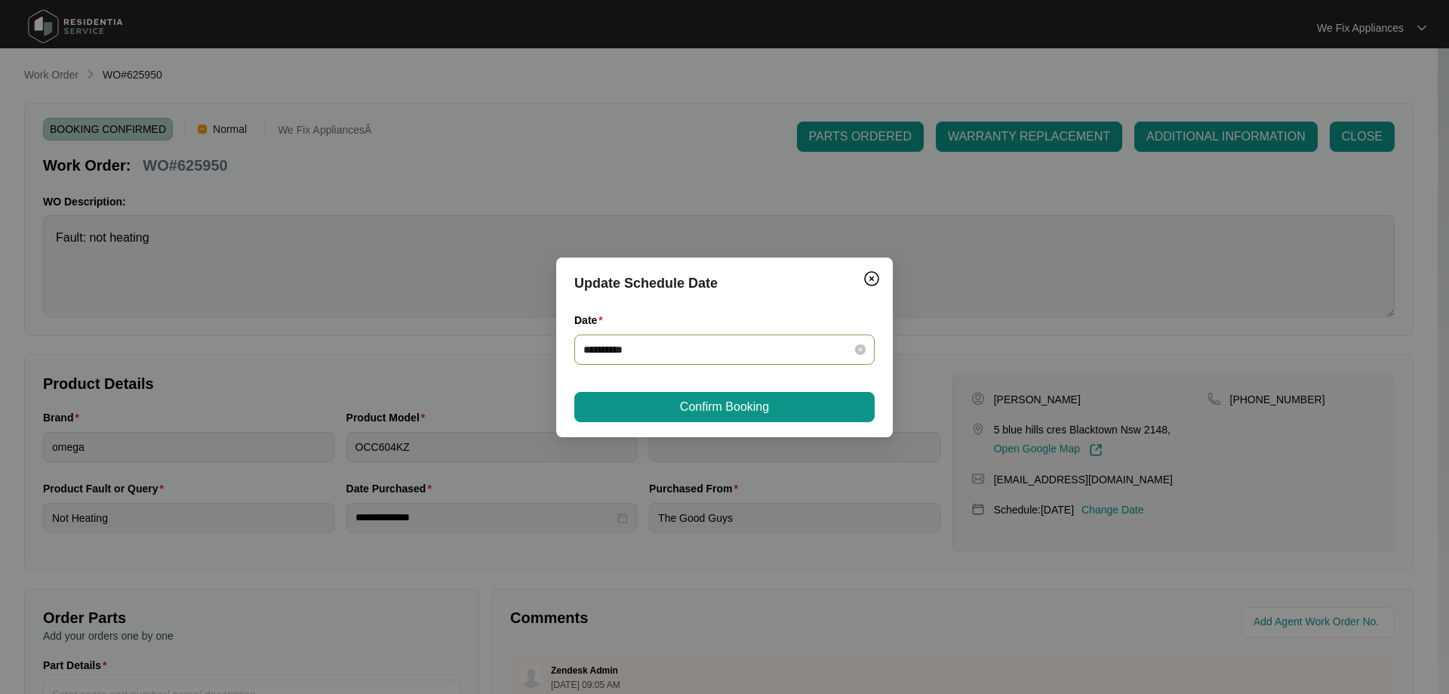
click at [755, 346] on input "**********" at bounding box center [715, 349] width 264 height 17
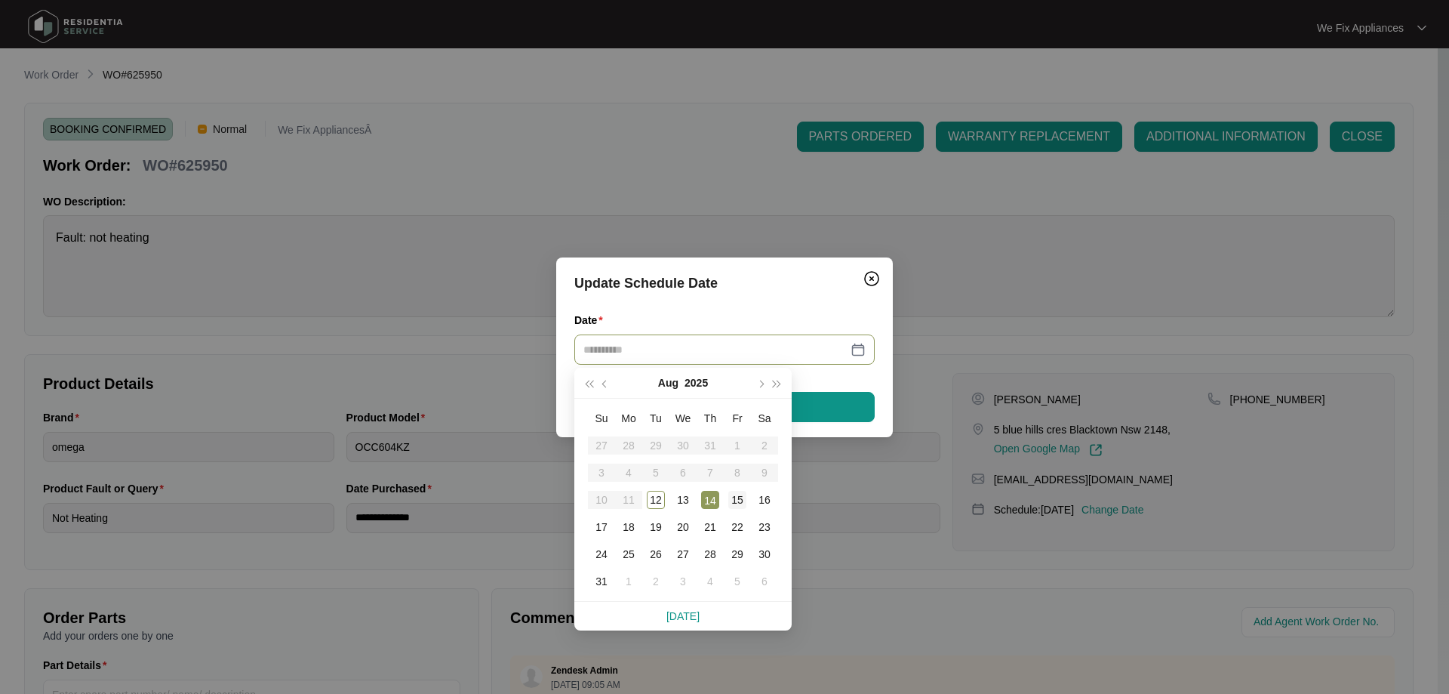
type input "**********"
click at [740, 504] on div "15" at bounding box center [737, 500] width 18 height 18
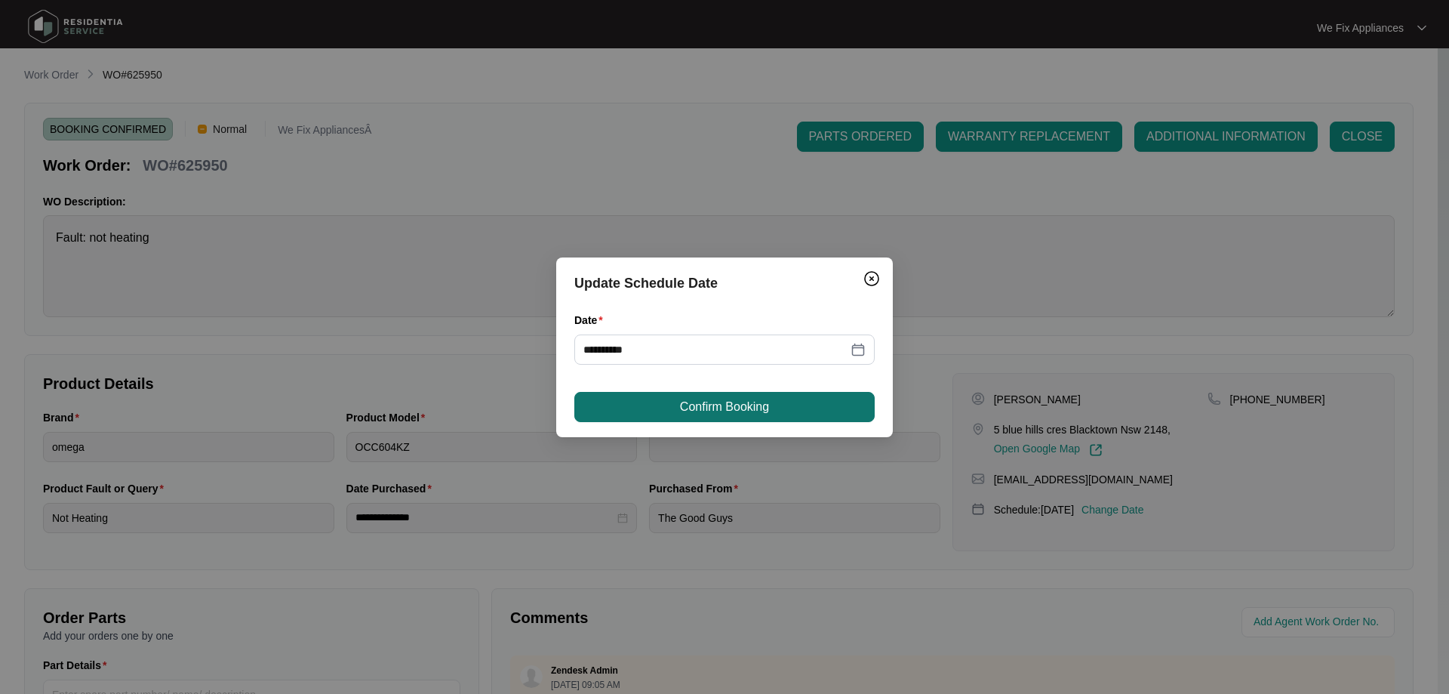
click at [810, 414] on button "Confirm Booking" at bounding box center [724, 407] width 300 height 30
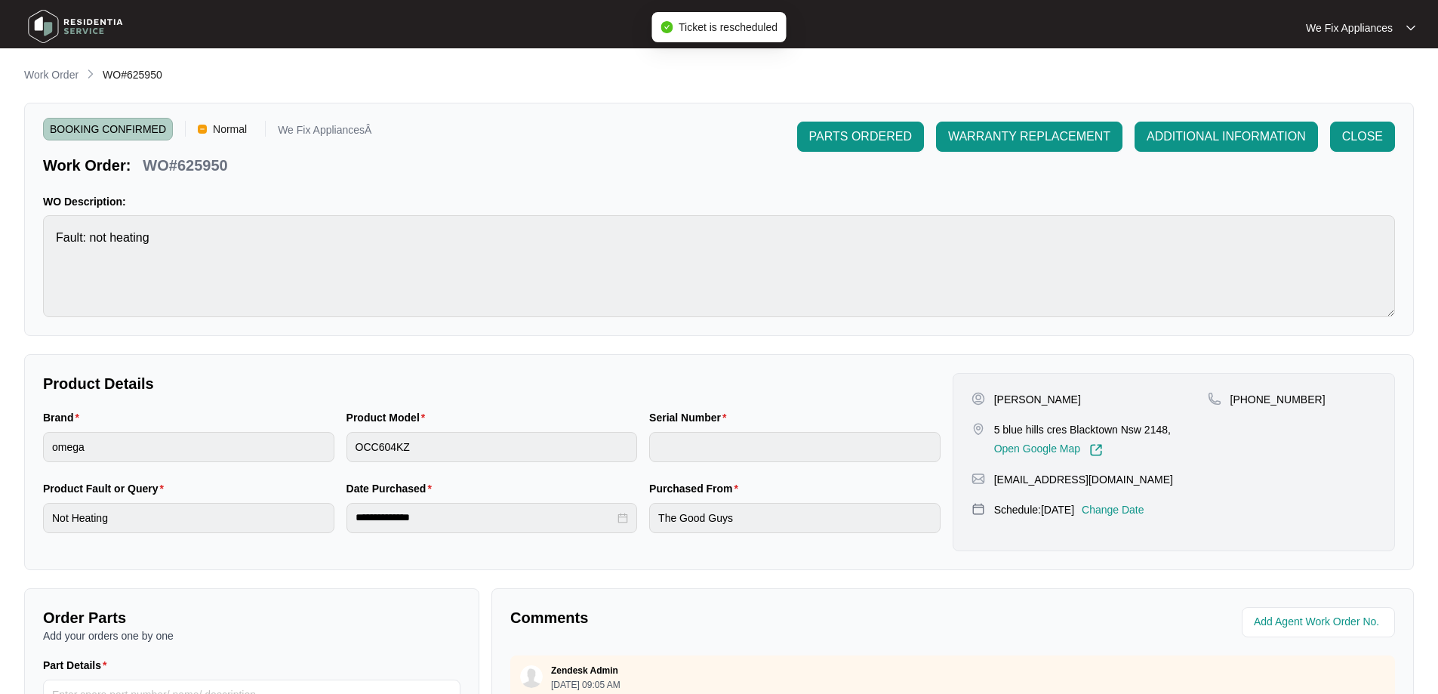
click at [90, 35] on img at bounding box center [76, 26] width 106 height 45
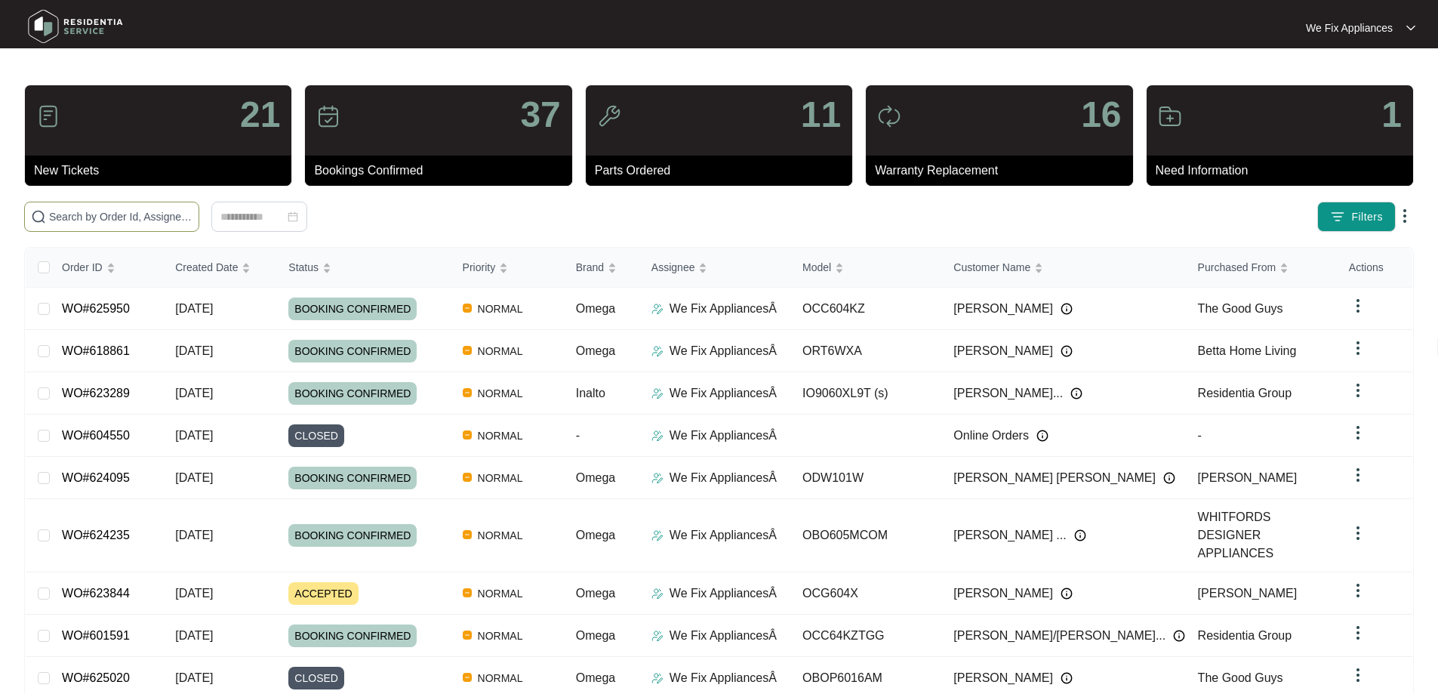
paste input "625376"
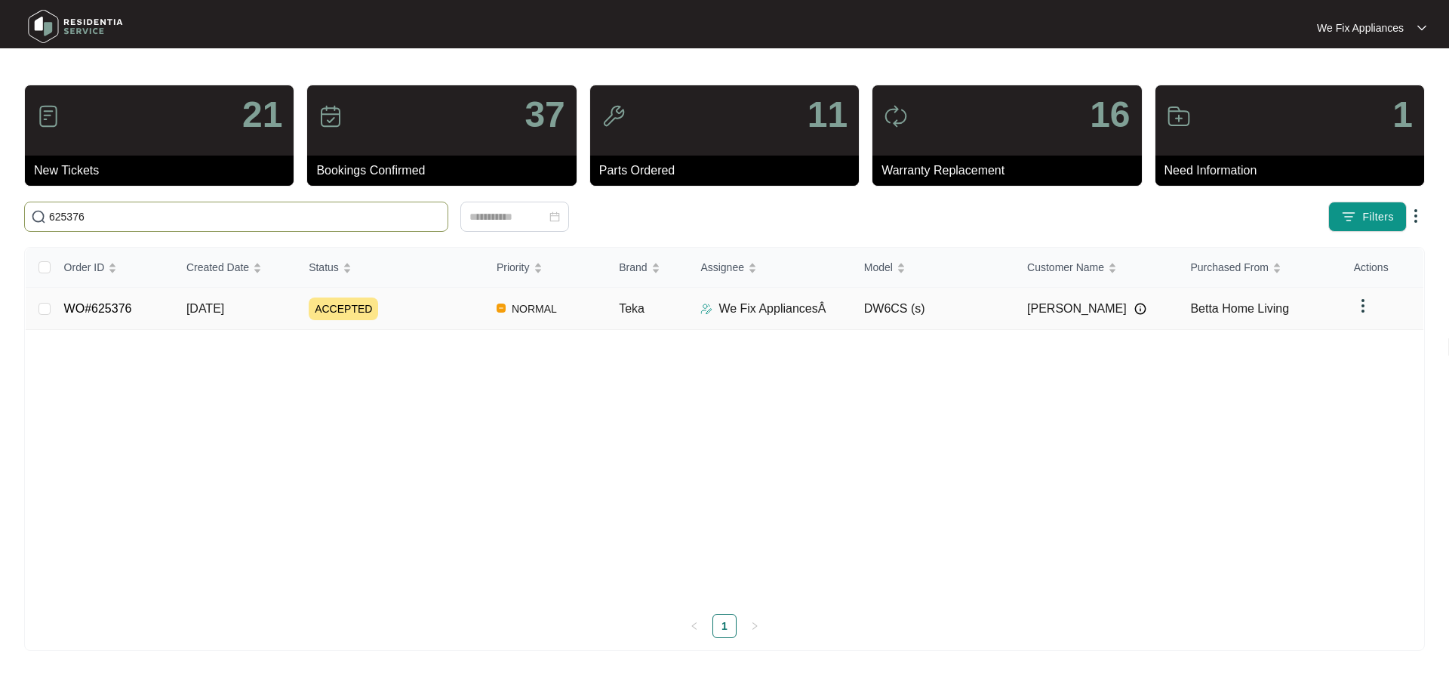
type input "625376"
click at [87, 302] on link "WO#625376" at bounding box center [98, 308] width 68 height 13
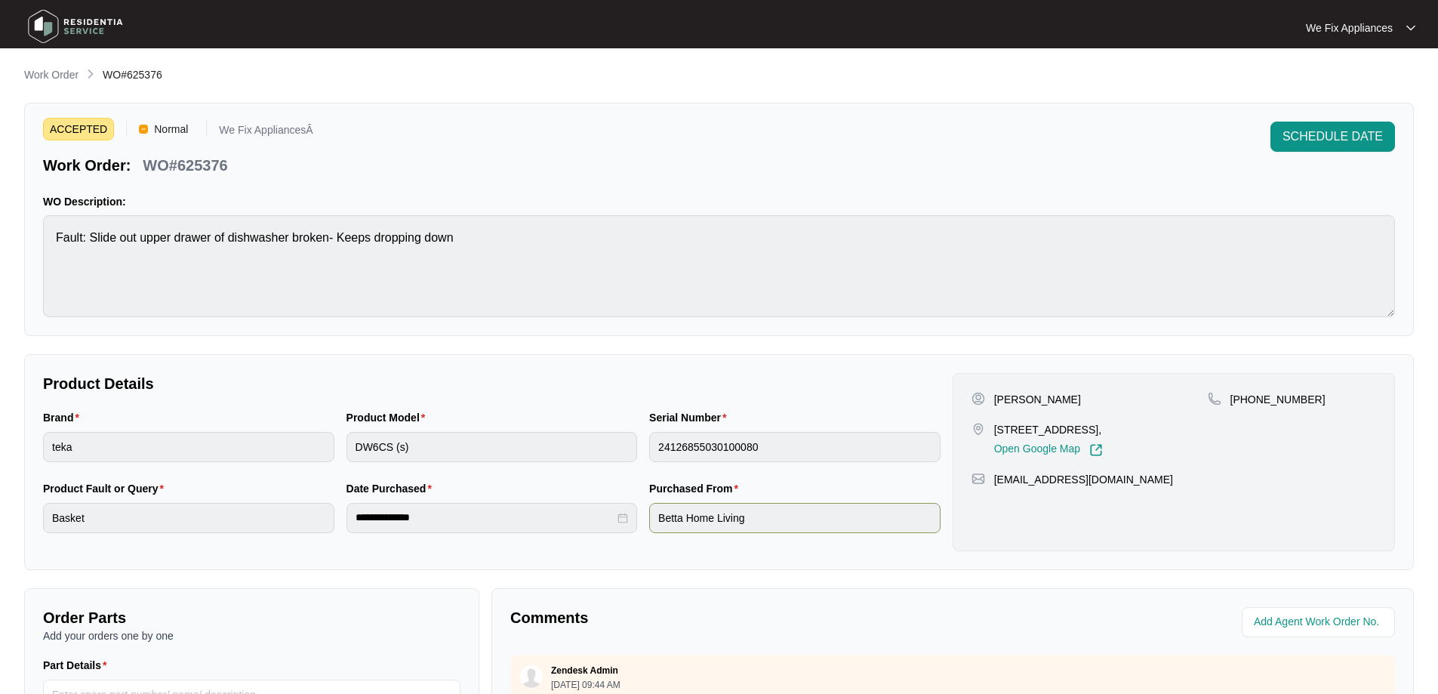
scroll to position [302, 0]
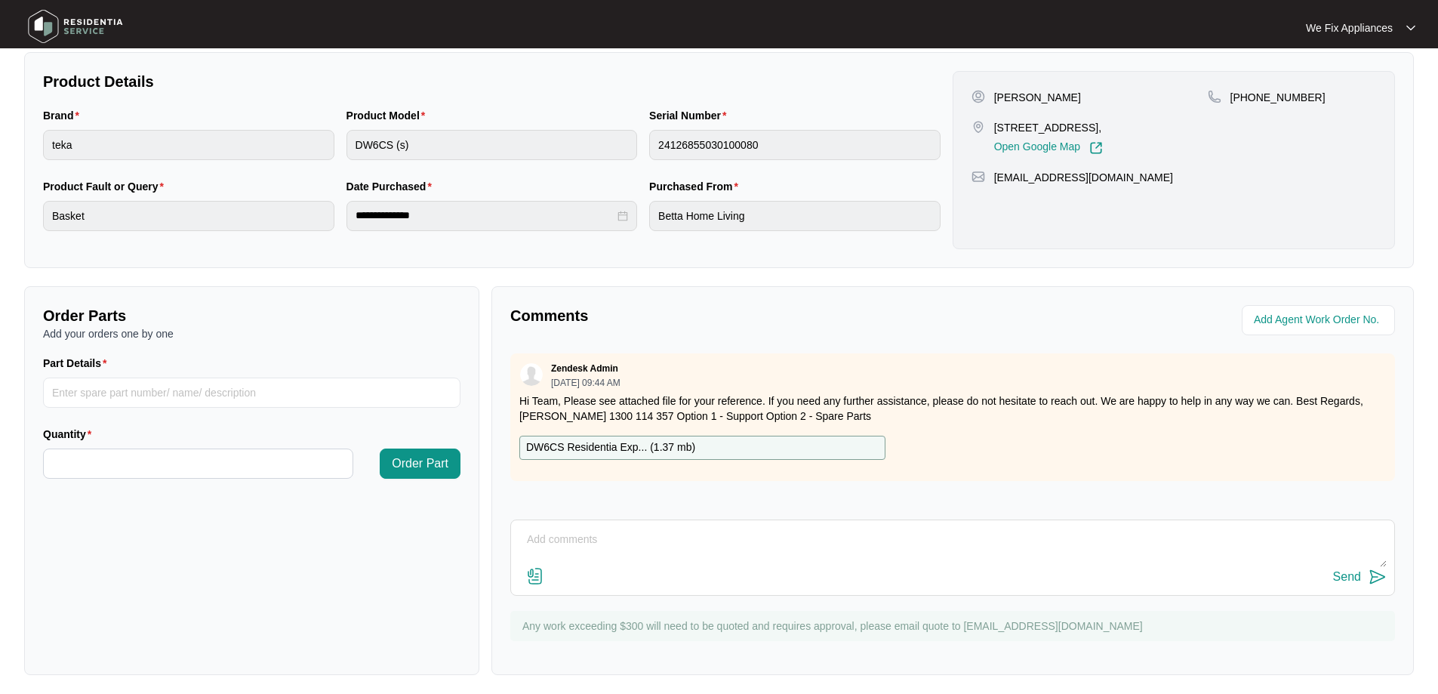
click at [801, 569] on div "Send" at bounding box center [952, 577] width 868 height 20
click at [679, 540] on textarea at bounding box center [952, 547] width 868 height 39
type textarea "Hi guys, just fyi - left a couple of message / texts but have not heard back th…"
click at [1347, 577] on div "Send" at bounding box center [1347, 577] width 28 height 14
click at [85, 20] on img at bounding box center [76, 26] width 106 height 45
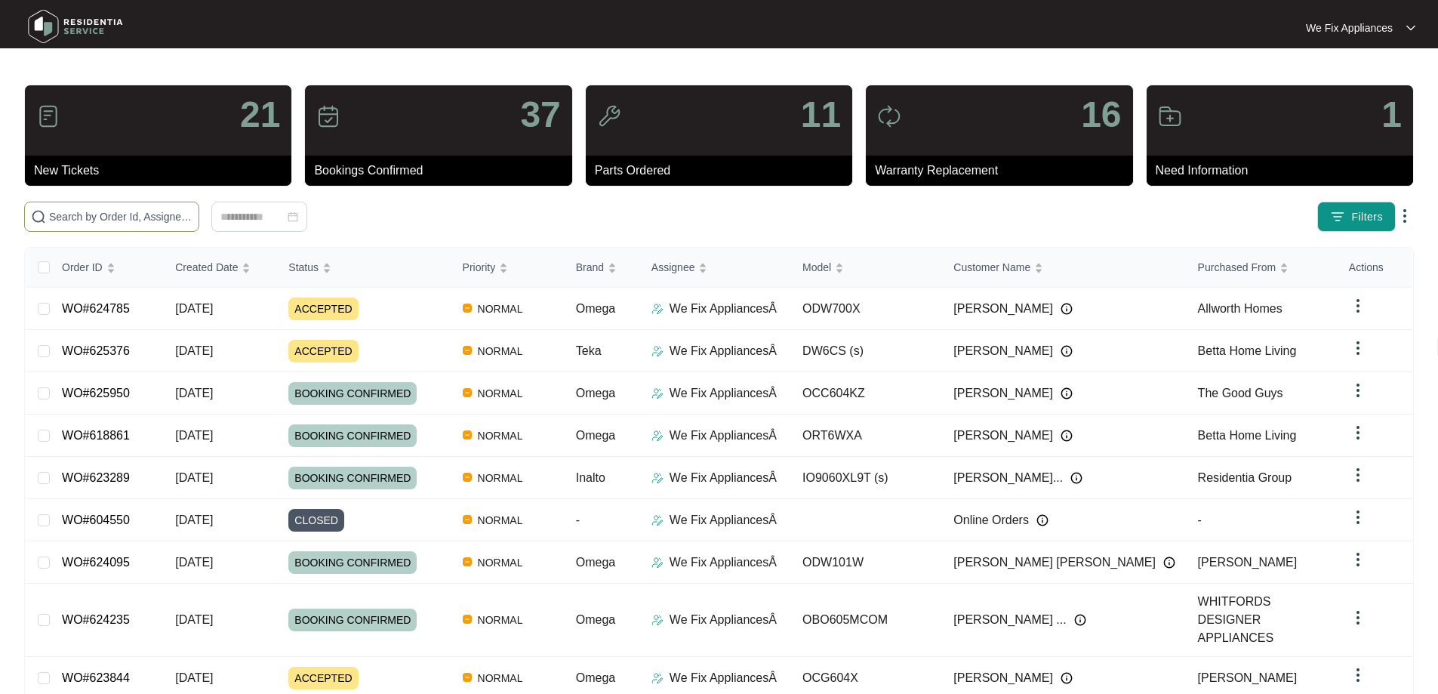
paste input "622649"
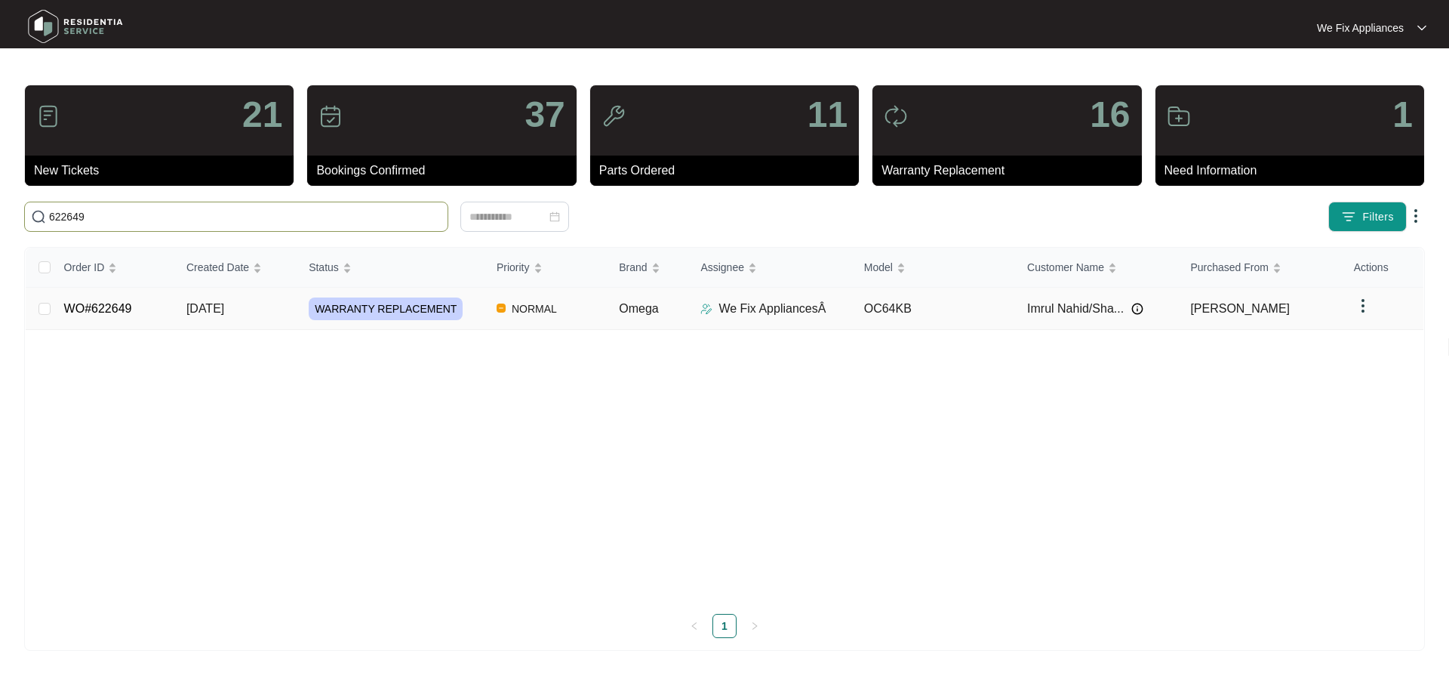
type input "622649"
click at [94, 306] on link "WO#622649" at bounding box center [98, 308] width 68 height 13
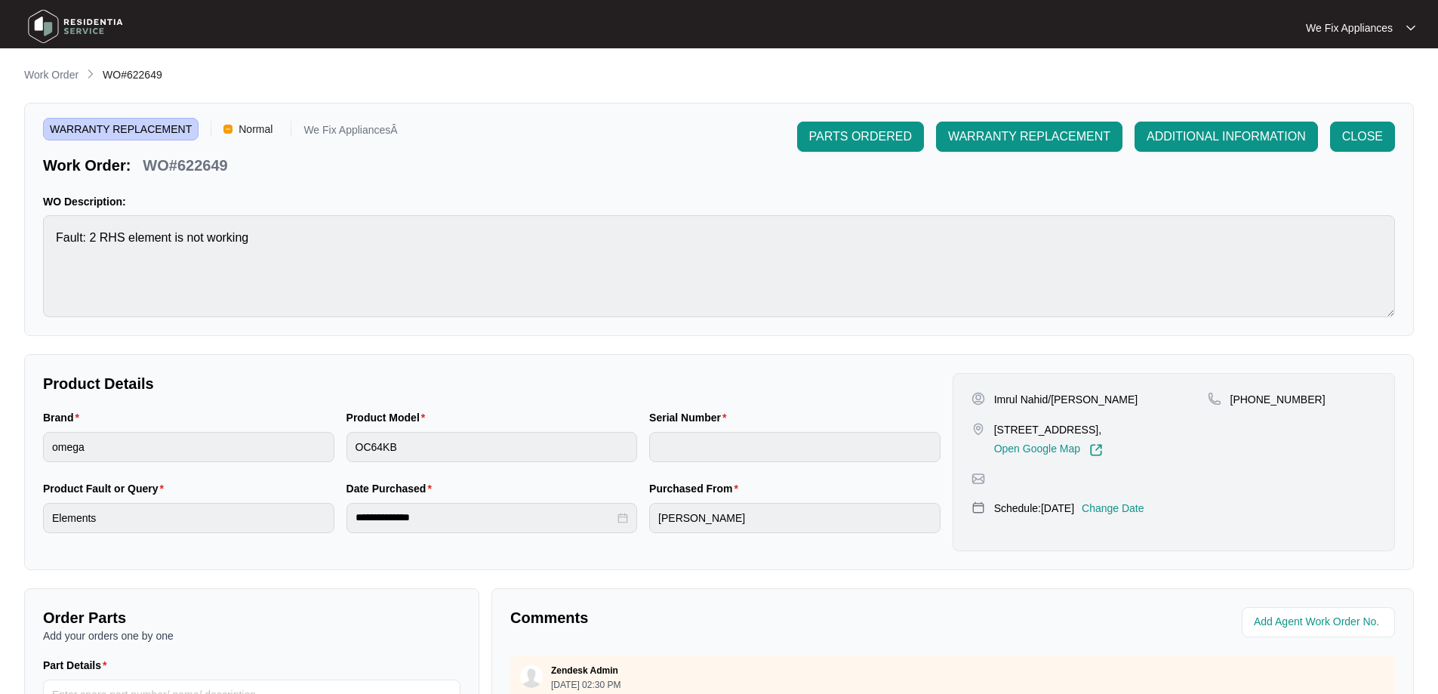
click at [1124, 512] on p "Change Date" at bounding box center [1112, 507] width 63 height 15
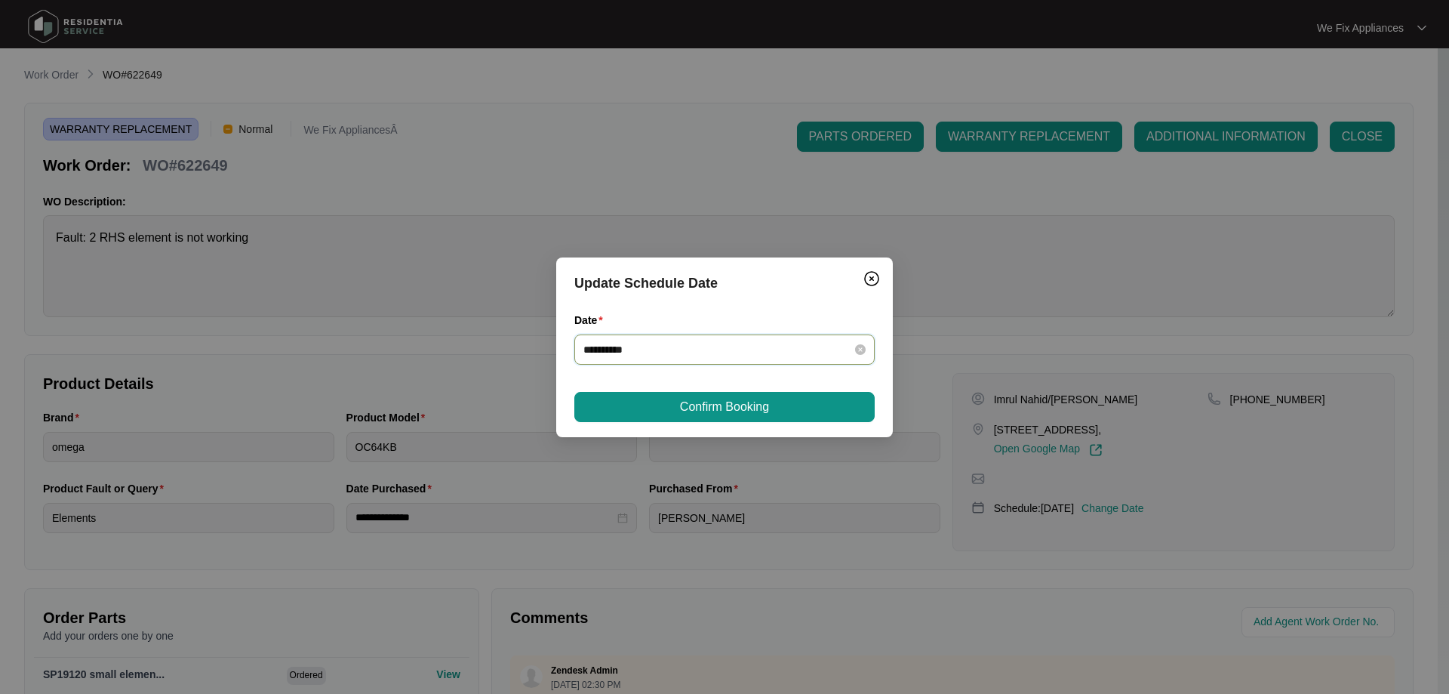
click at [683, 344] on input "**********" at bounding box center [715, 349] width 264 height 17
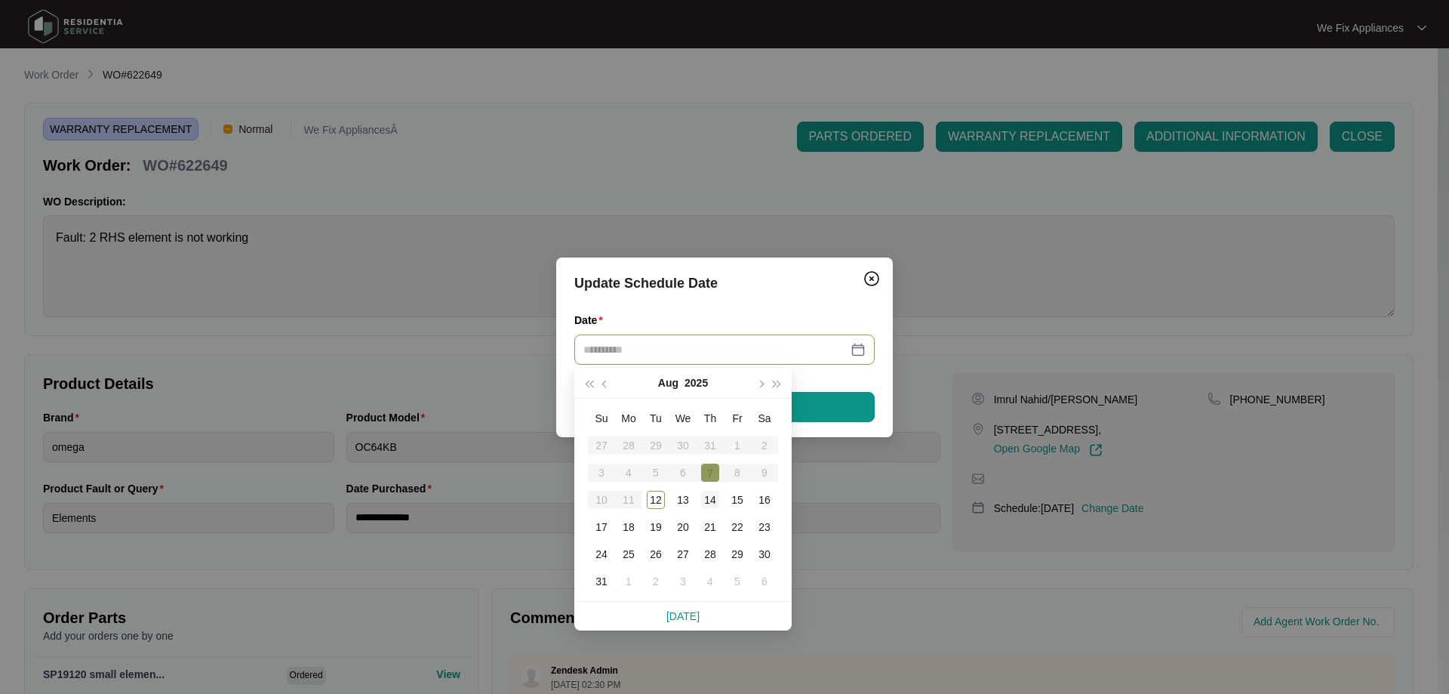
type input "**********"
click at [713, 499] on div "14" at bounding box center [710, 500] width 18 height 18
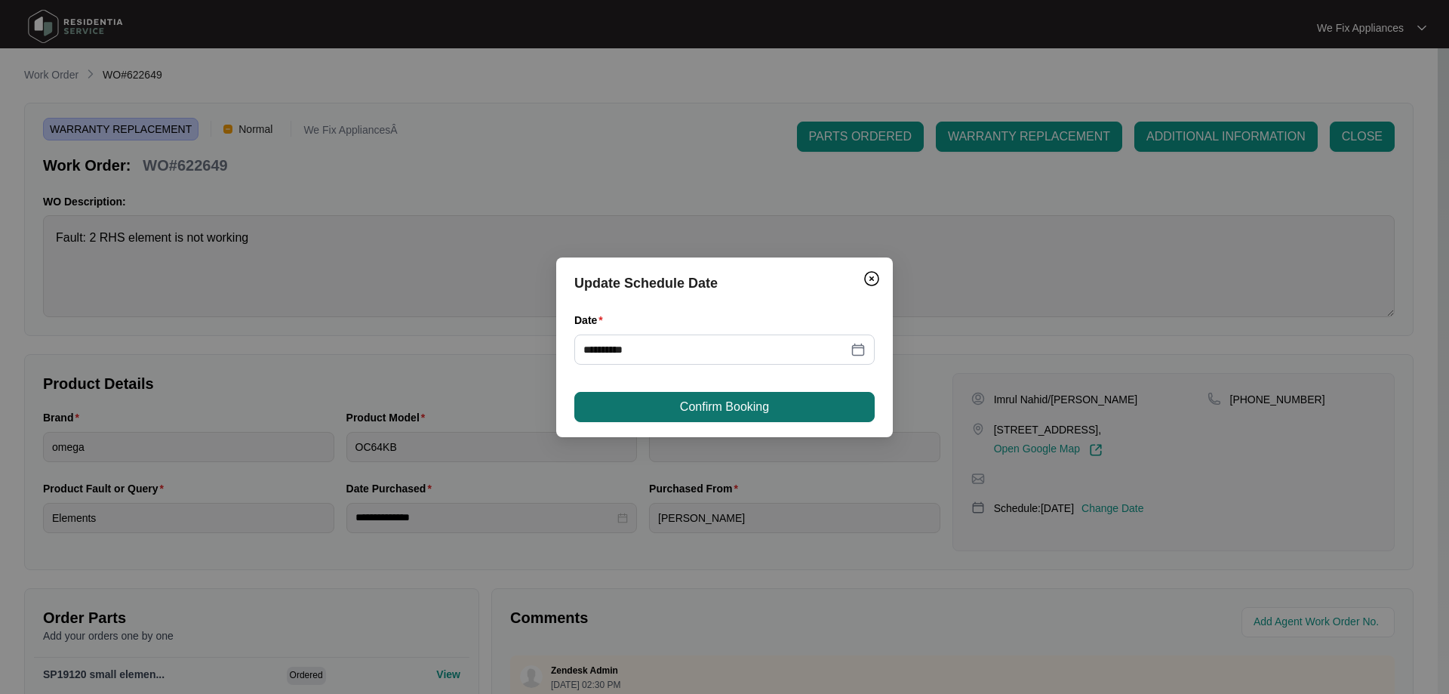
click at [732, 399] on span "Confirm Booking" at bounding box center [724, 407] width 89 height 18
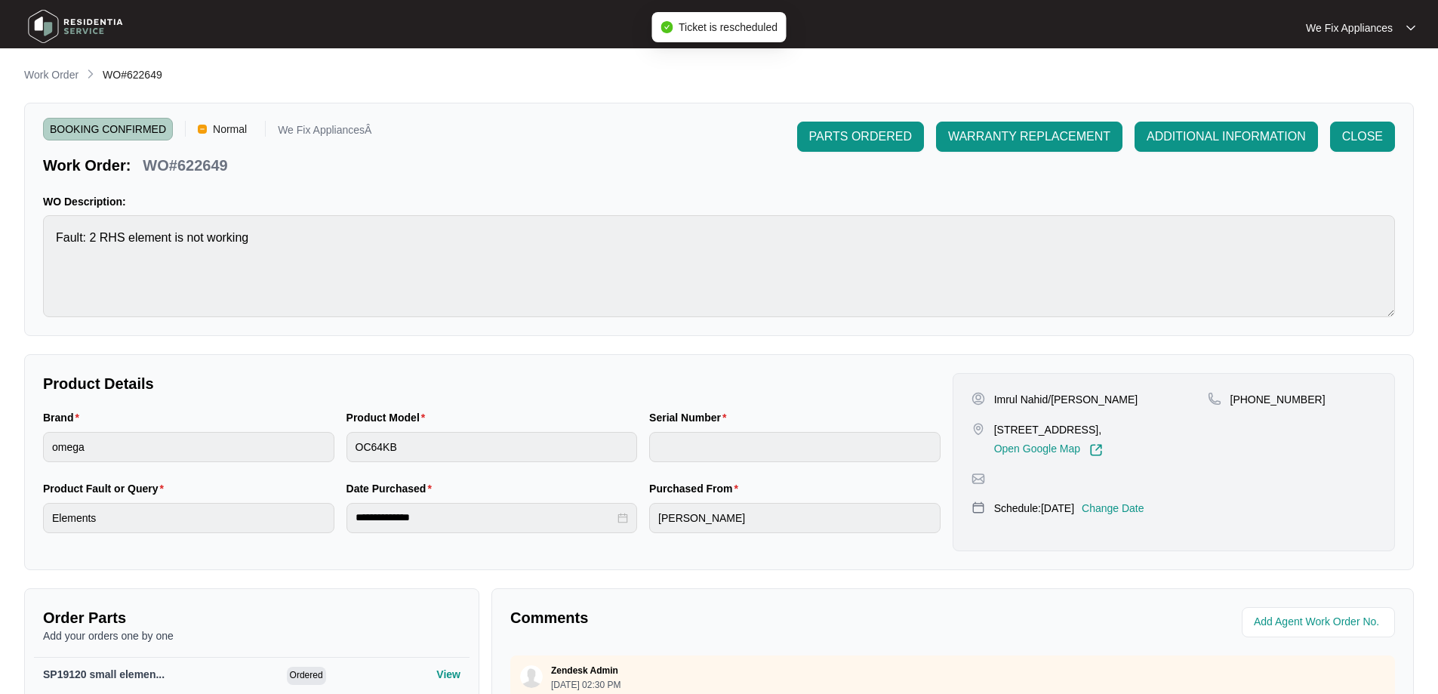
click at [96, 31] on img at bounding box center [76, 26] width 106 height 45
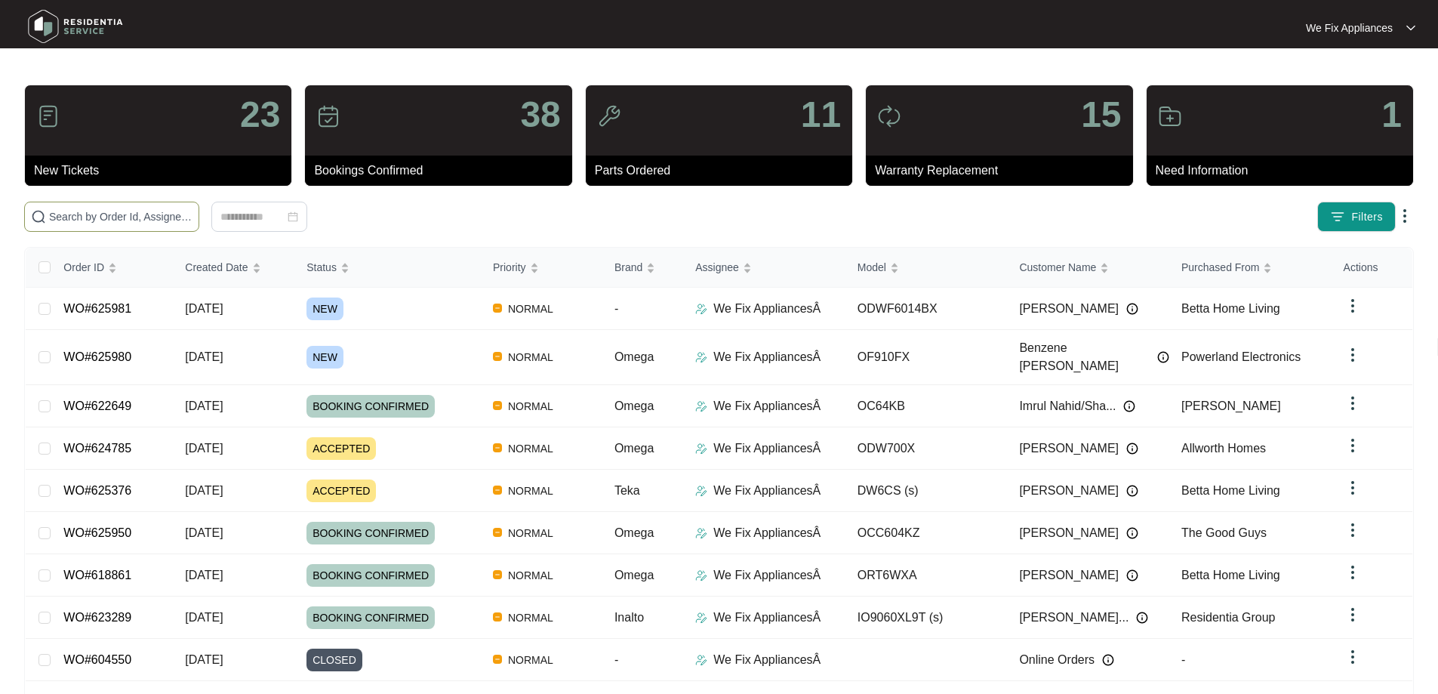
paste input "621074"
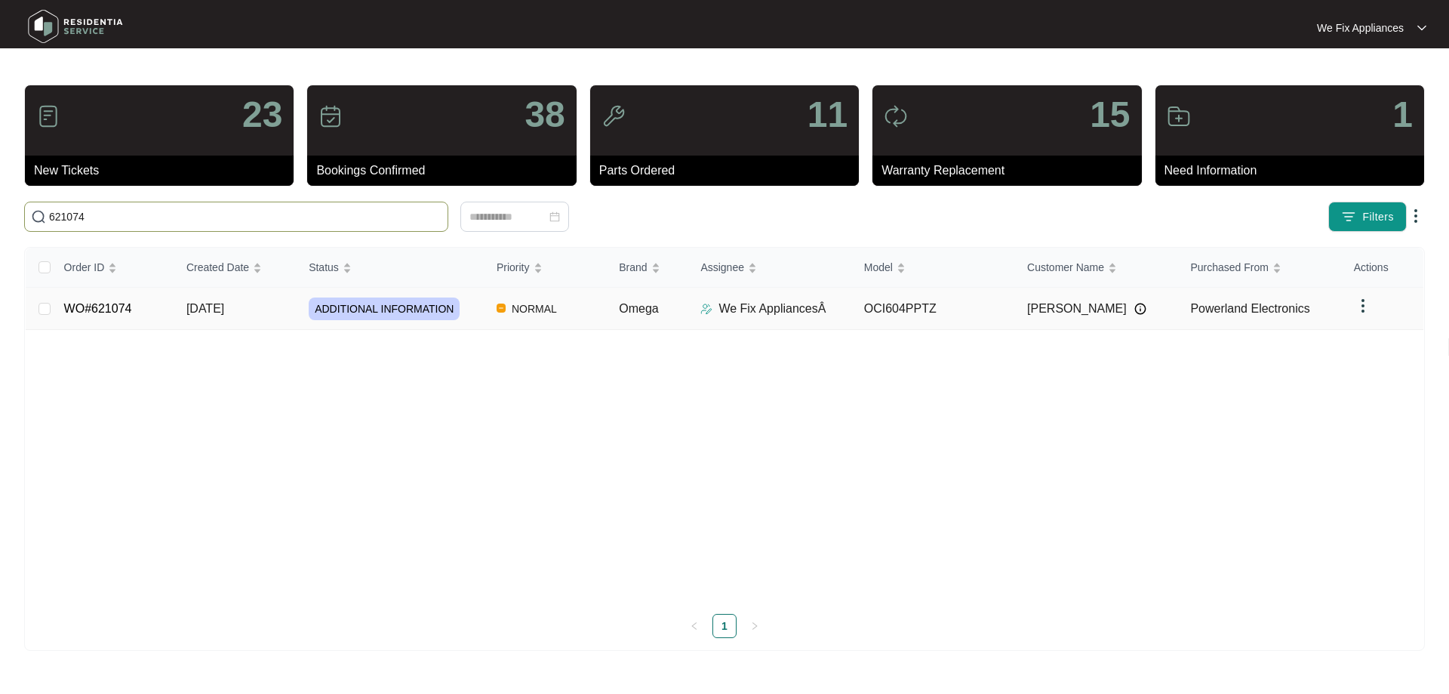
type input "621074"
click at [114, 302] on link "WO#621074" at bounding box center [98, 308] width 68 height 13
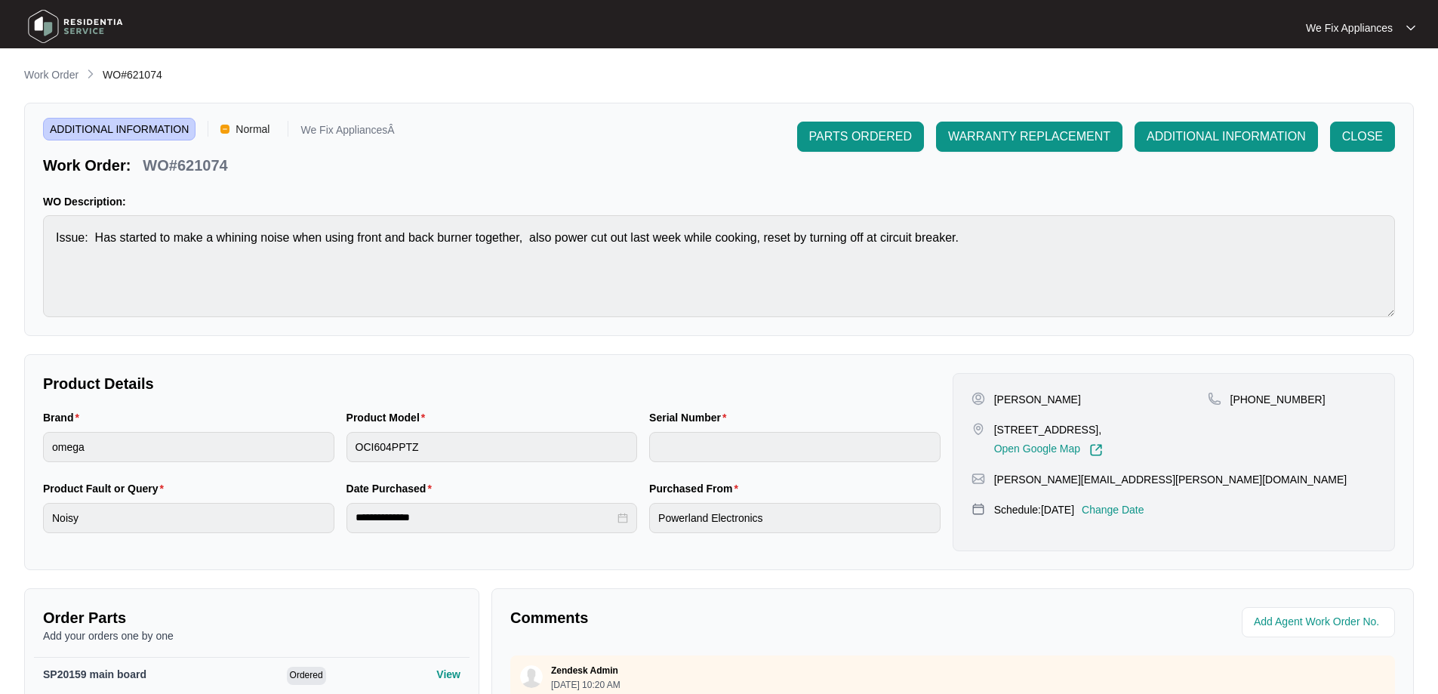
click at [1128, 517] on p "Change Date" at bounding box center [1112, 509] width 63 height 15
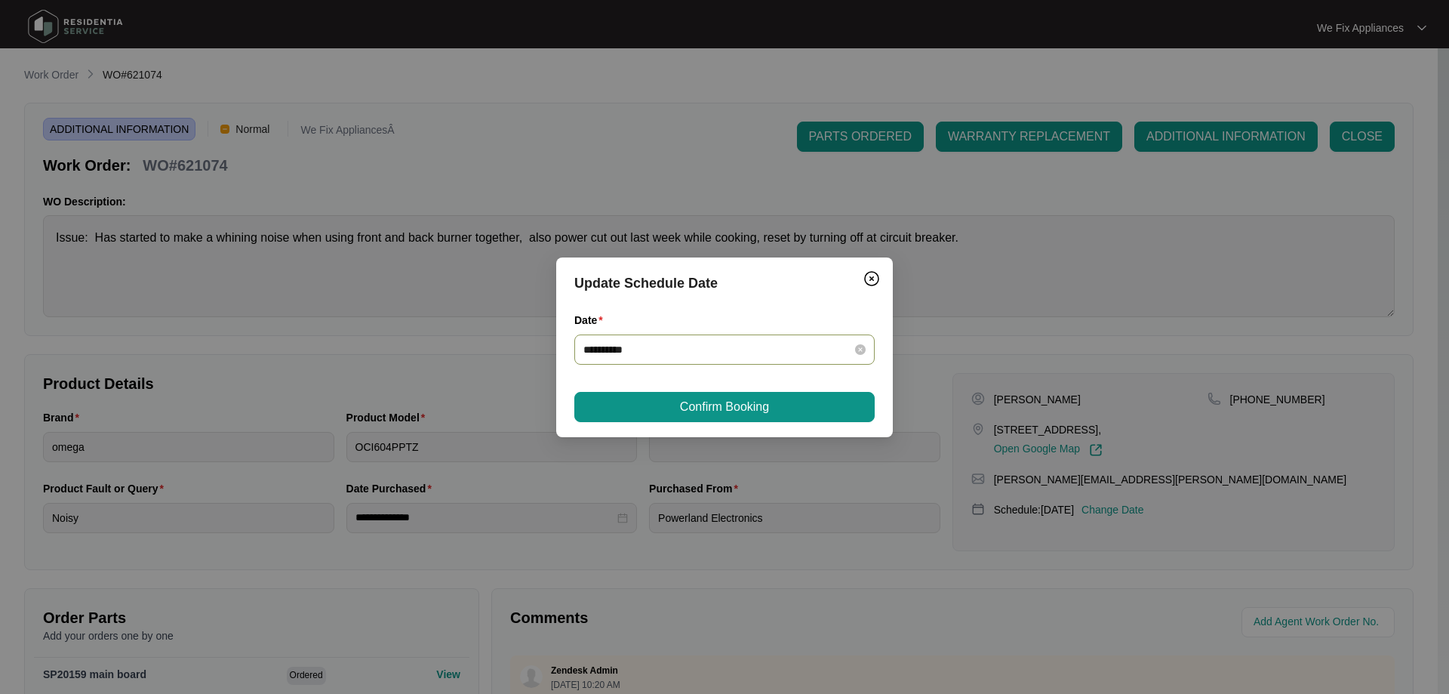
click at [701, 352] on input "**********" at bounding box center [715, 349] width 264 height 17
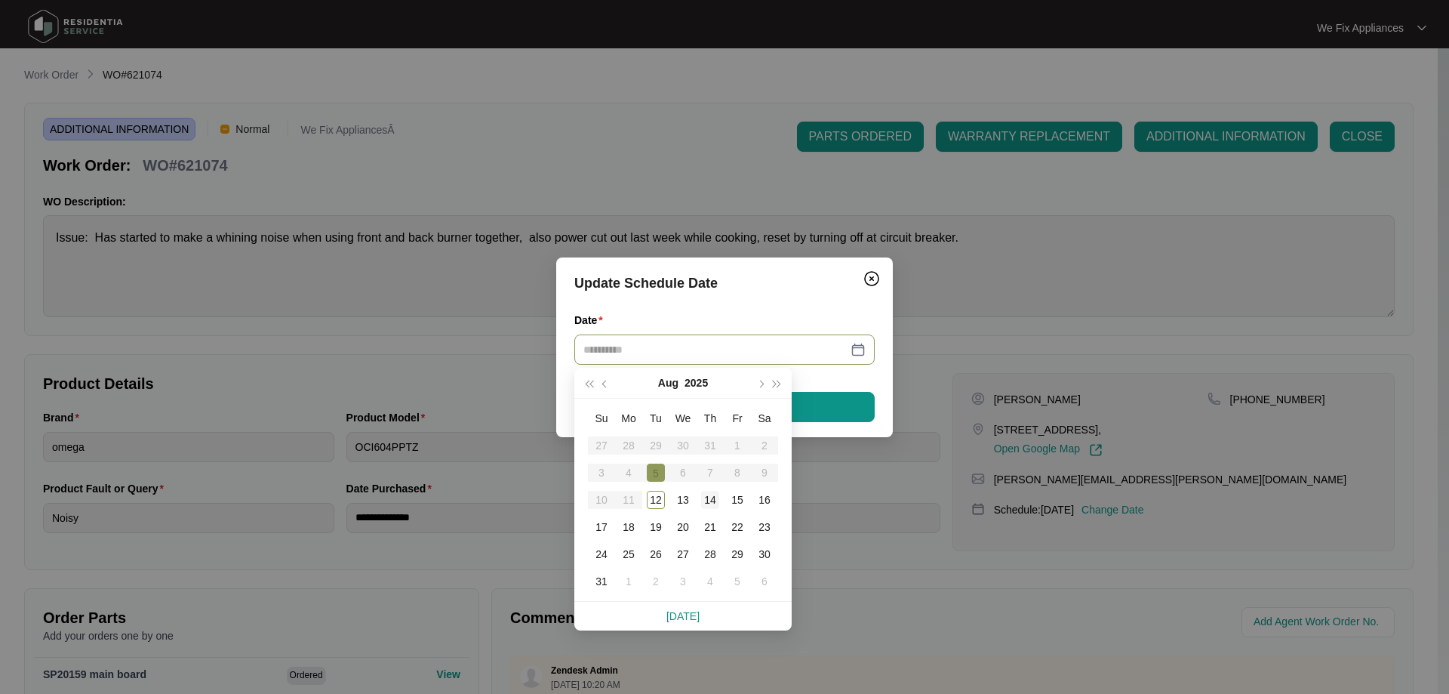
click at [707, 498] on div "14" at bounding box center [710, 500] width 18 height 18
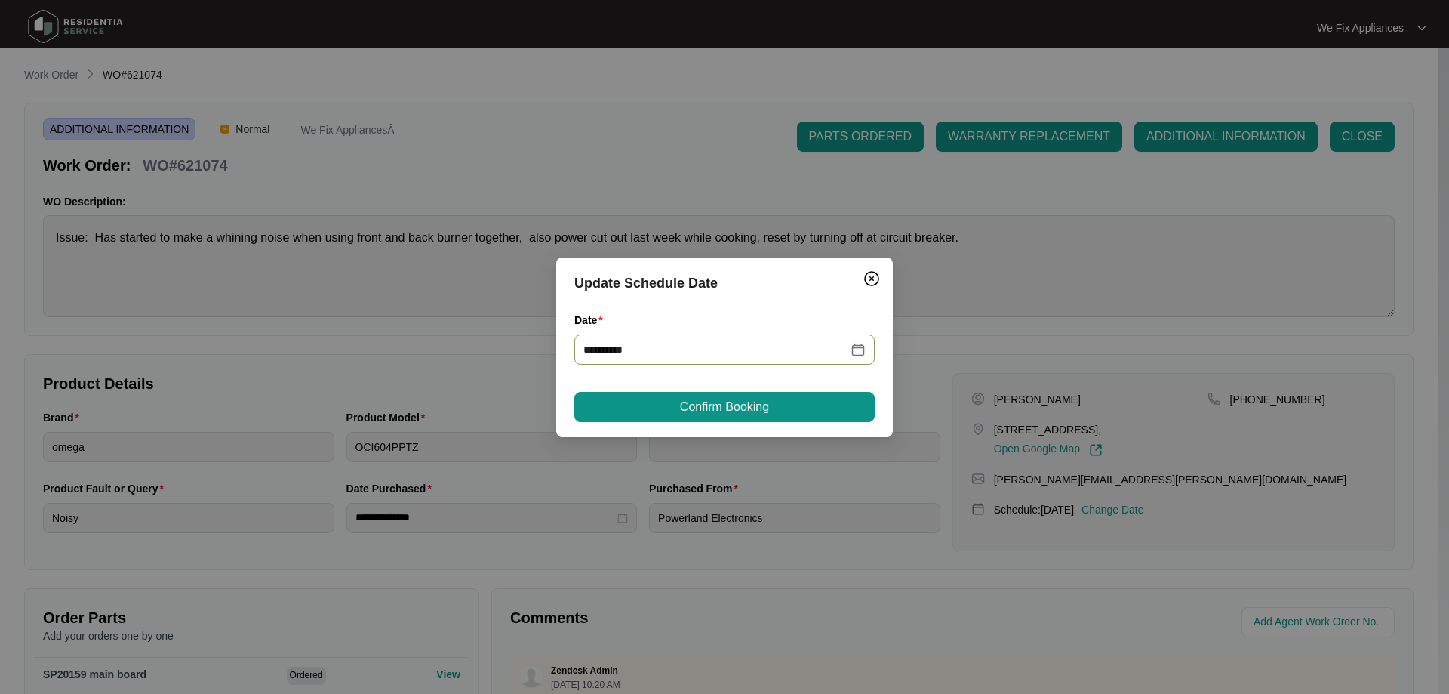
type input "**********"
click at [746, 407] on span "Confirm Booking" at bounding box center [724, 407] width 89 height 18
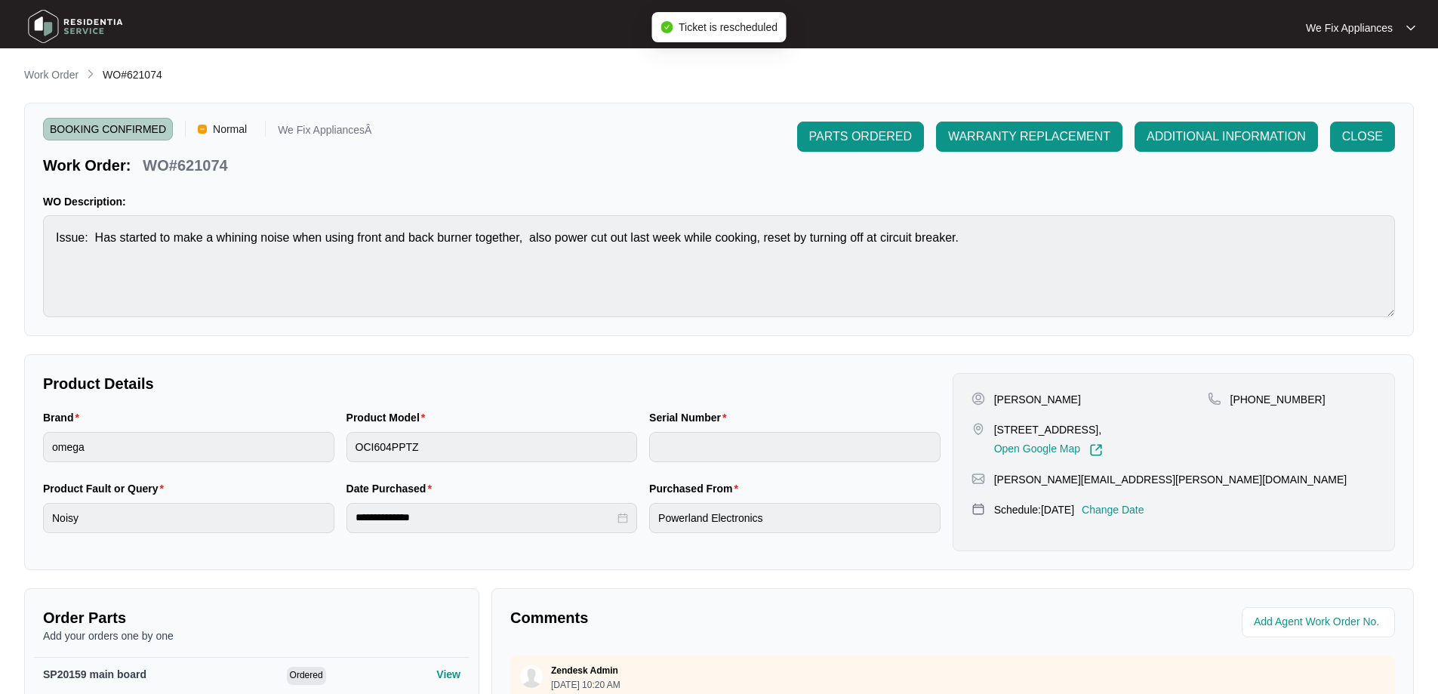
click at [63, 25] on img at bounding box center [76, 26] width 106 height 45
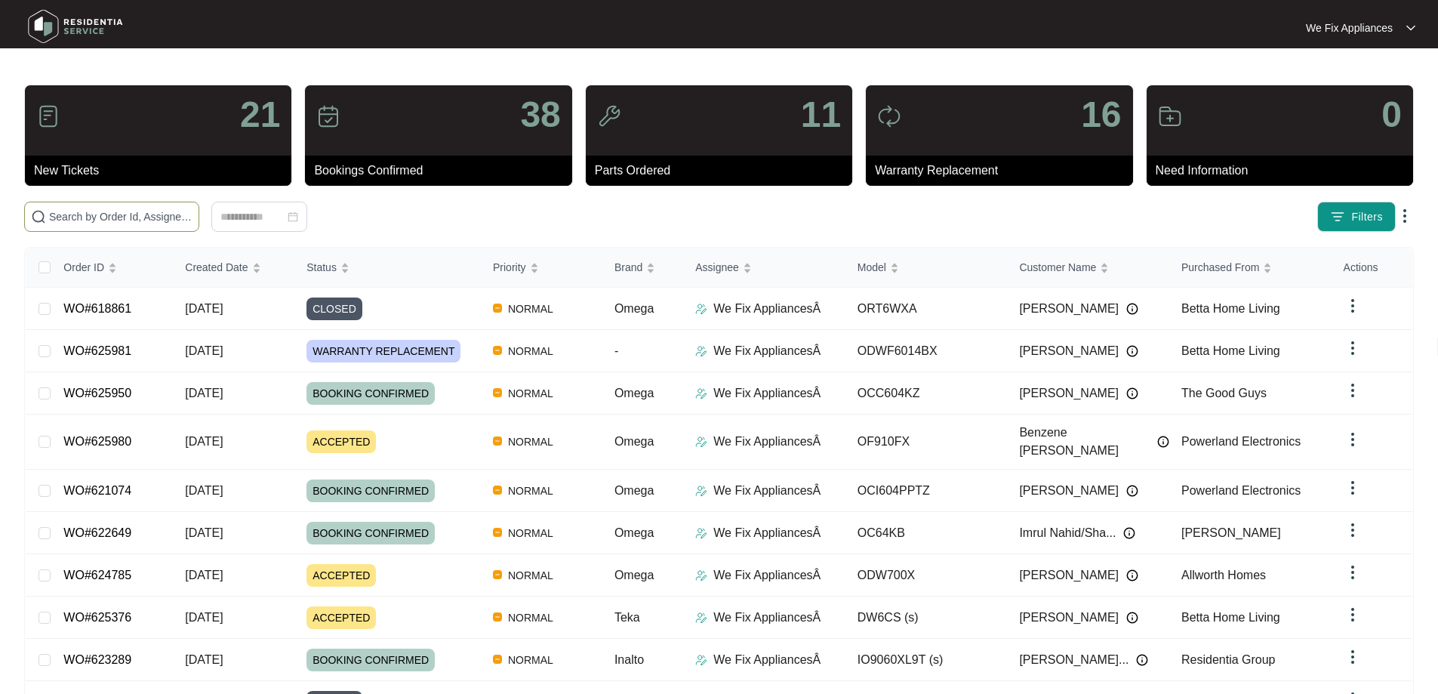
paste input "622511"
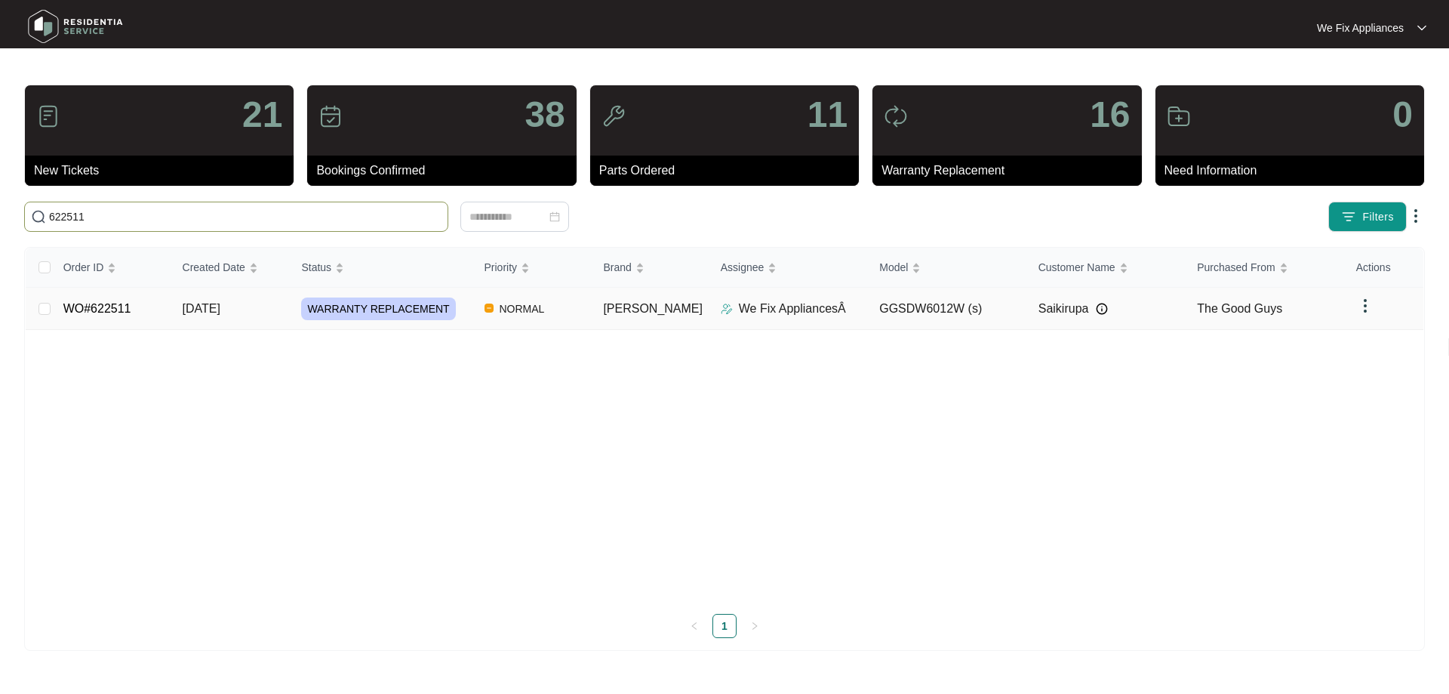
type input "622511"
click at [109, 308] on link "WO#622511" at bounding box center [97, 308] width 68 height 13
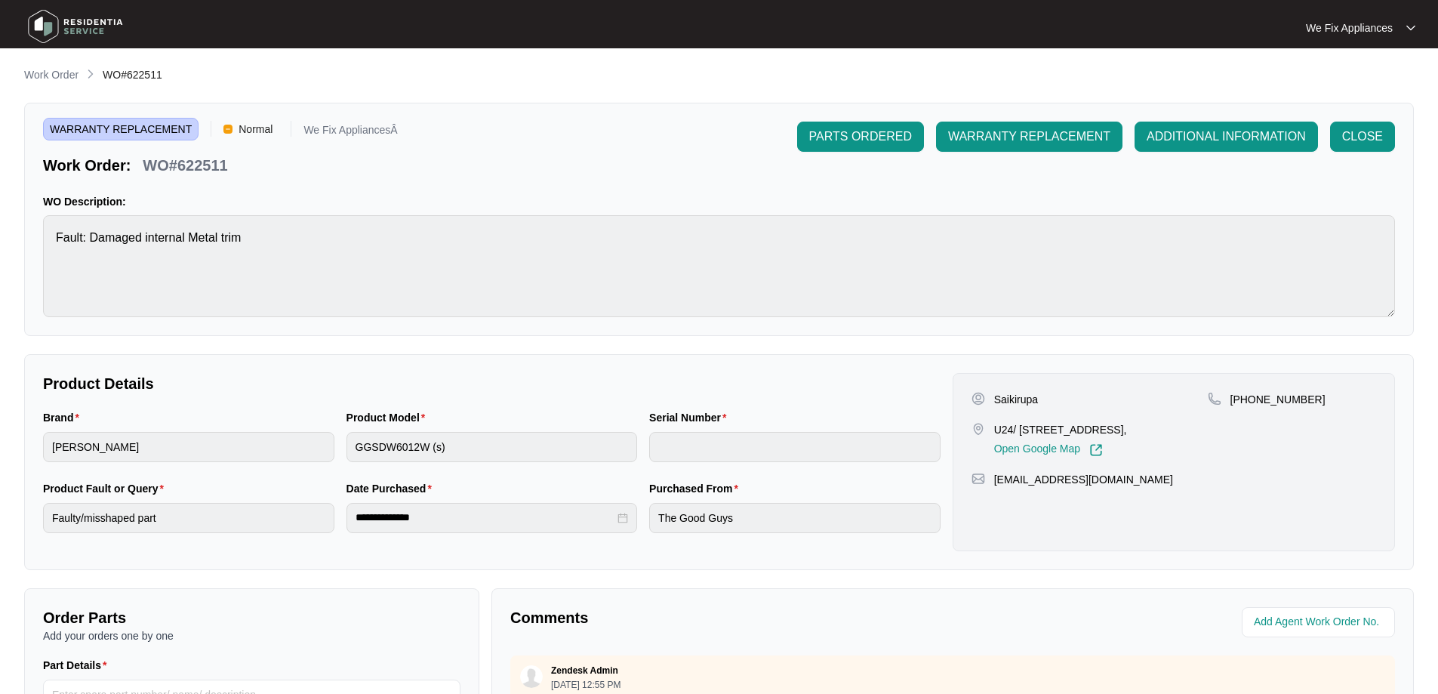
click at [80, 22] on img at bounding box center [76, 26] width 106 height 45
